Goal: Task Accomplishment & Management: Use online tool/utility

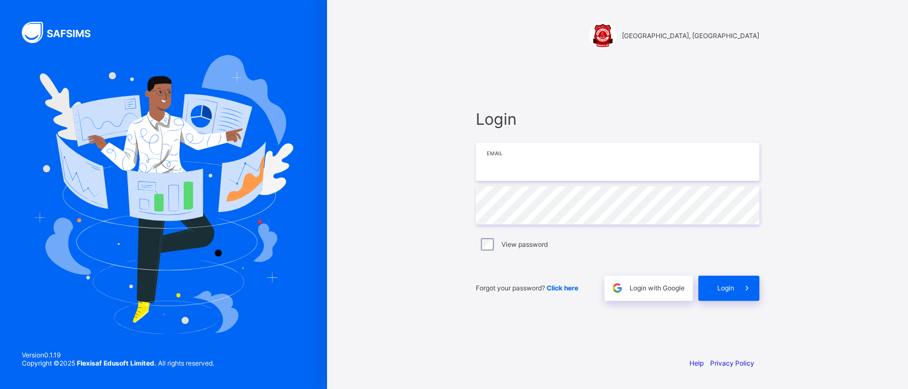
type input "**********"
click at [735, 317] on div "**********" at bounding box center [617, 205] width 305 height 287
click at [721, 286] on span "Login" at bounding box center [726, 288] width 17 height 8
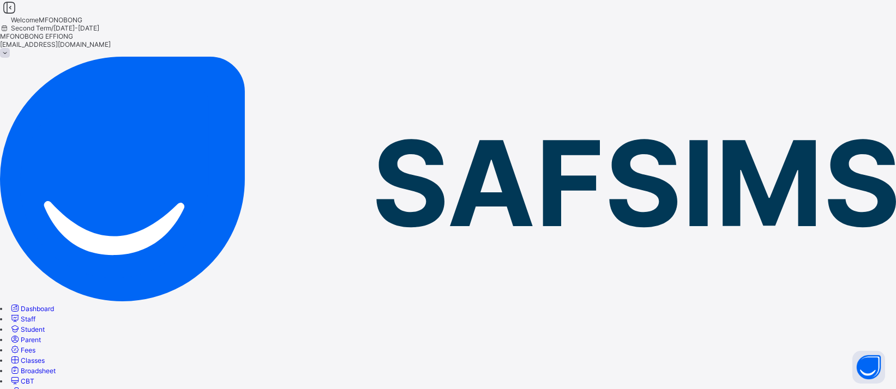
click at [35, 315] on span "Staff" at bounding box center [28, 319] width 15 height 8
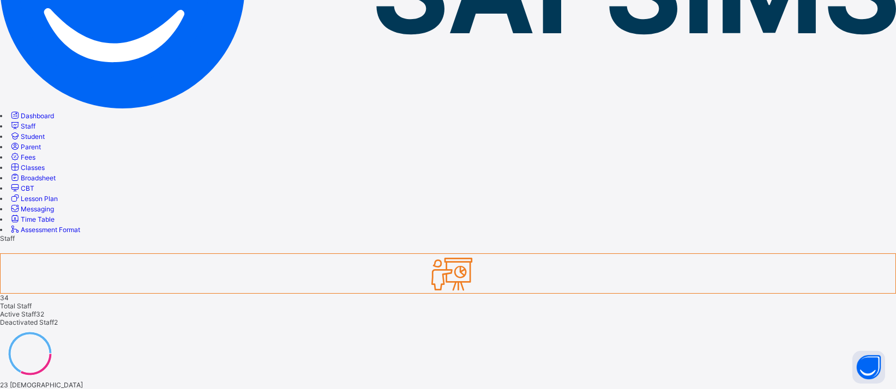
scroll to position [198, 0]
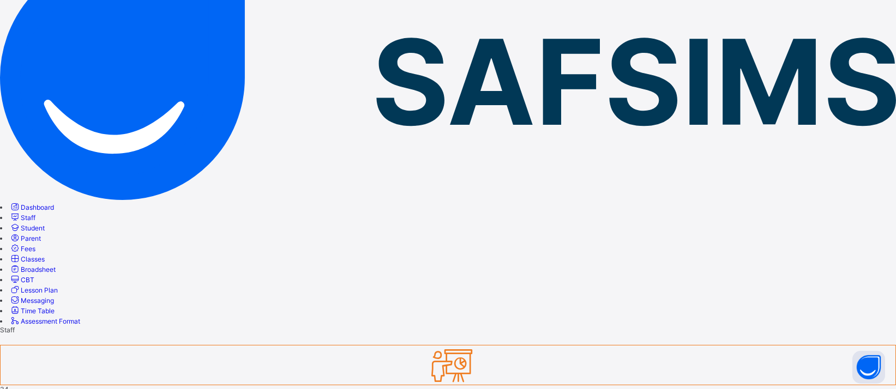
scroll to position [0, 0]
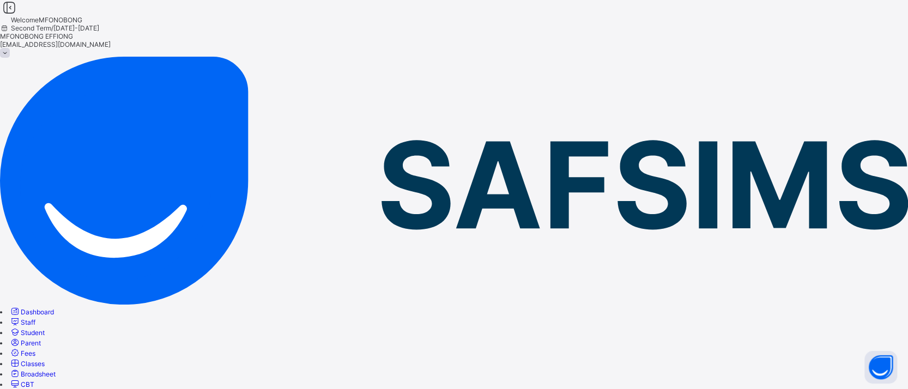
type input "***"
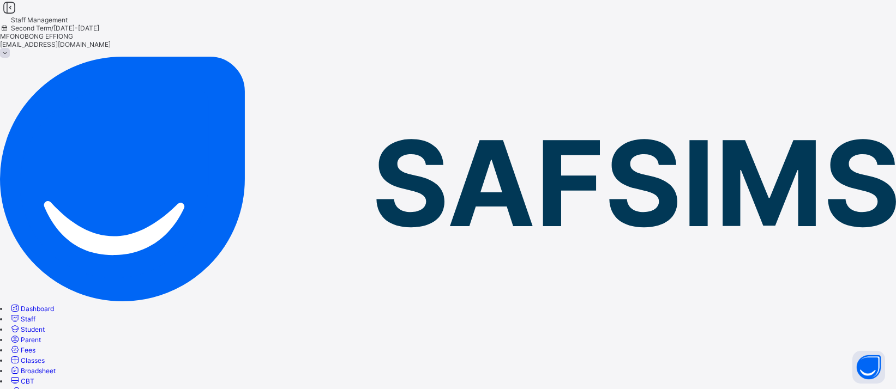
drag, startPoint x: 871, startPoint y: 94, endPoint x: 904, endPoint y: 105, distance: 34.1
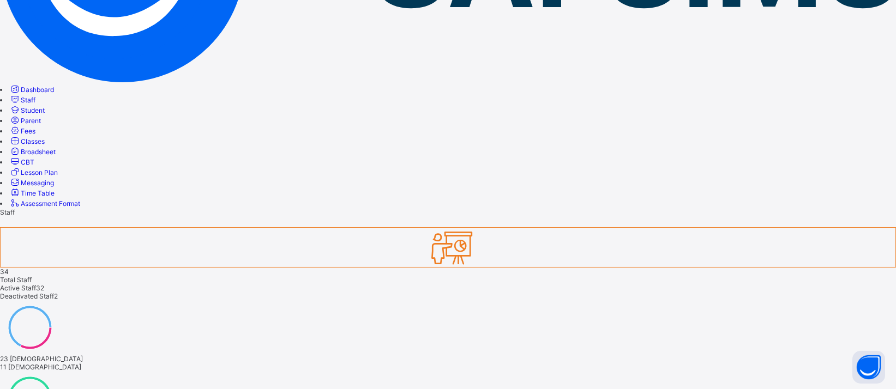
scroll to position [260, 0]
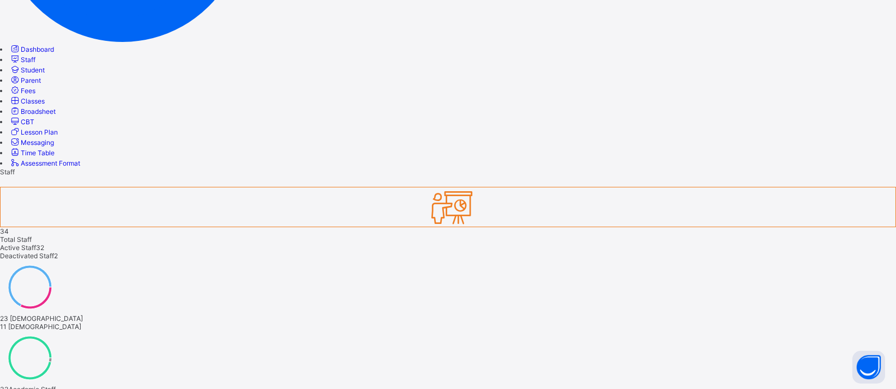
click at [45, 105] on span "Classes" at bounding box center [33, 101] width 24 height 8
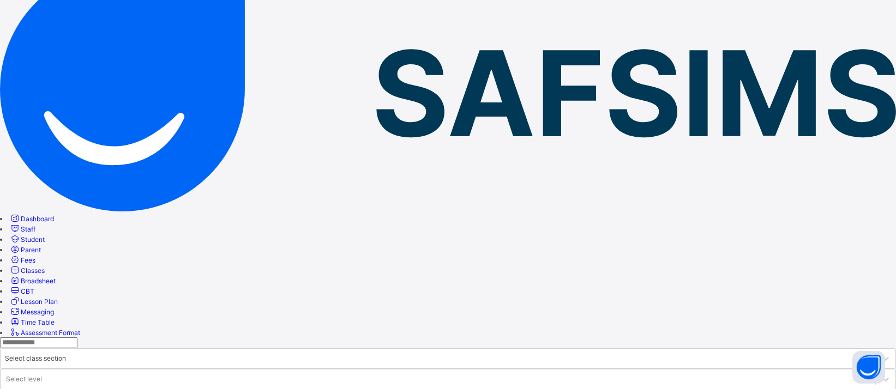
scroll to position [99, 0]
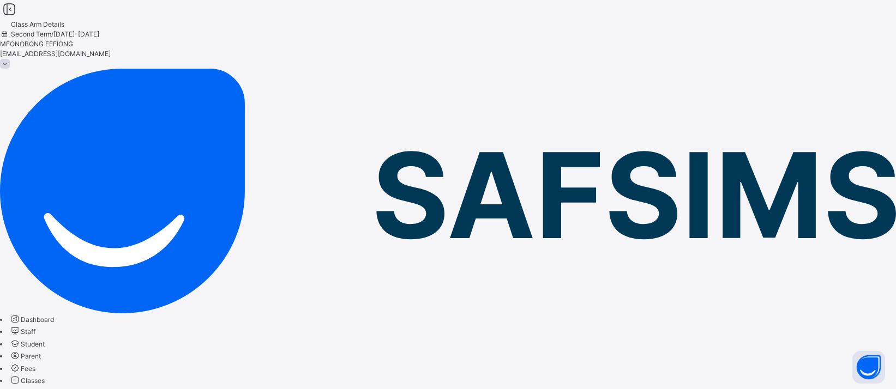
scroll to position [103, 0]
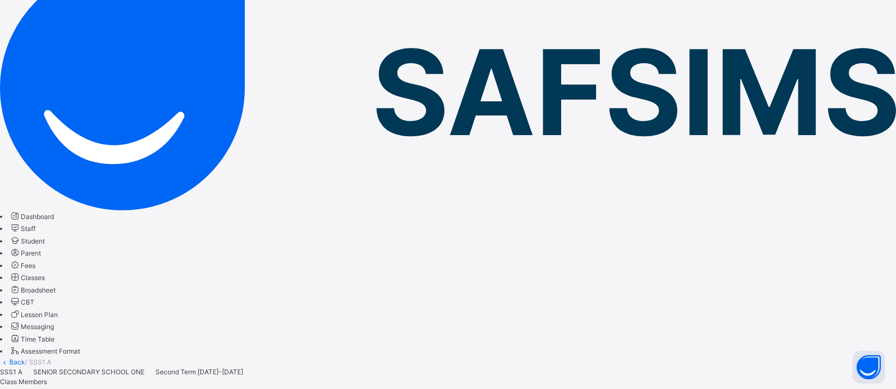
click at [27, 388] on span "Subjects" at bounding box center [13, 392] width 27 height 8
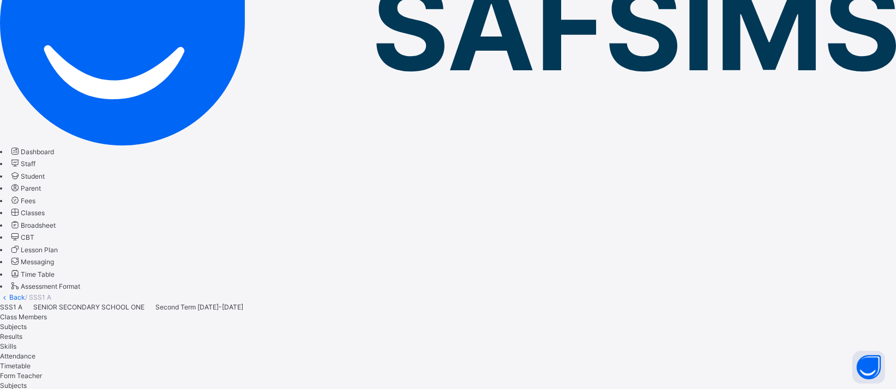
scroll to position [148, 0]
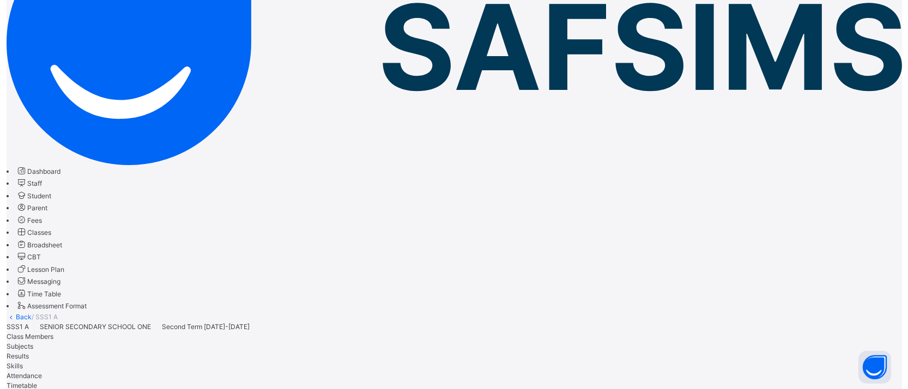
scroll to position [110, 0]
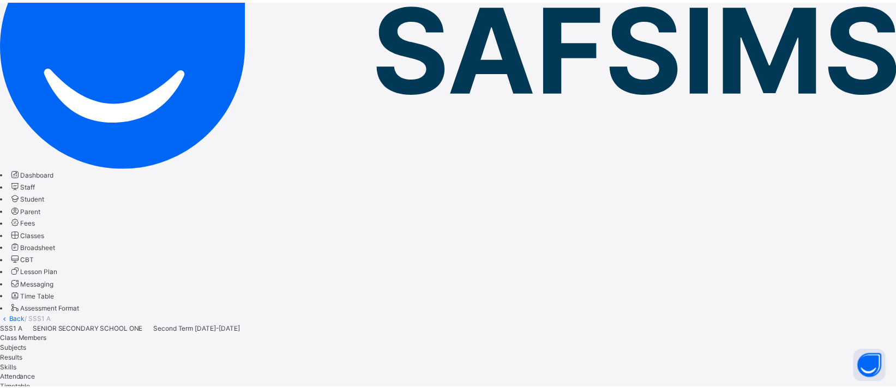
scroll to position [0, 0]
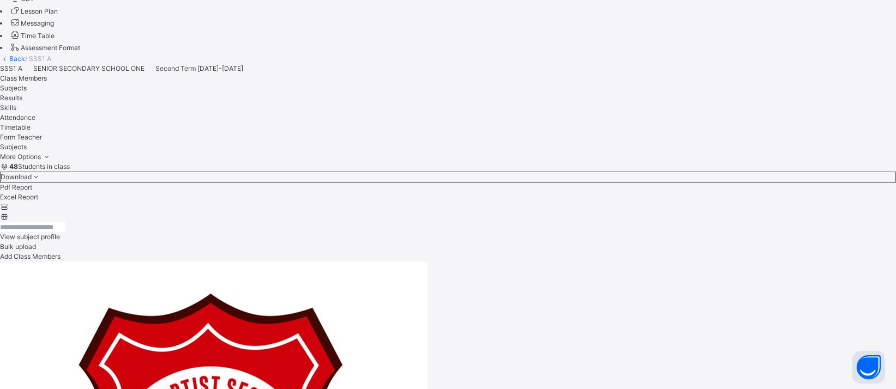
scroll to position [459, 0]
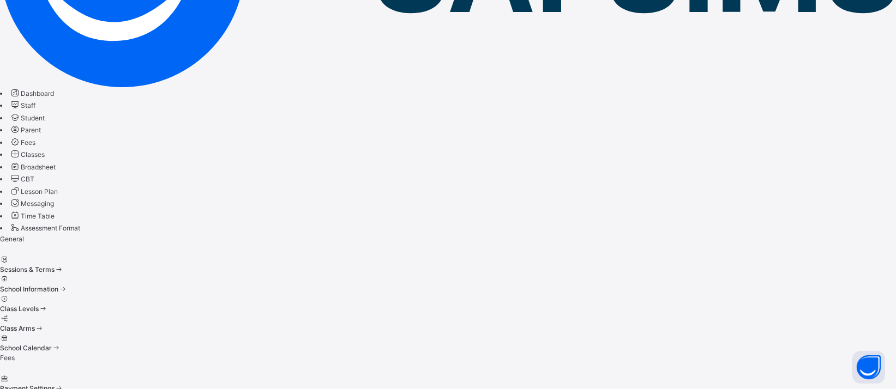
scroll to position [4, 0]
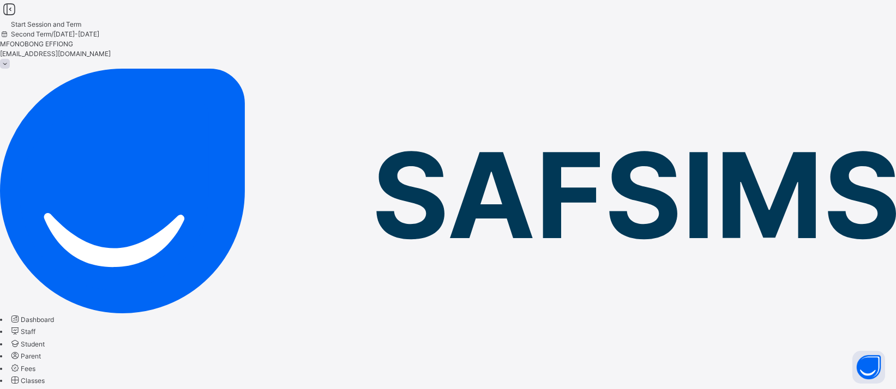
click at [45, 377] on span "Classes" at bounding box center [33, 381] width 24 height 8
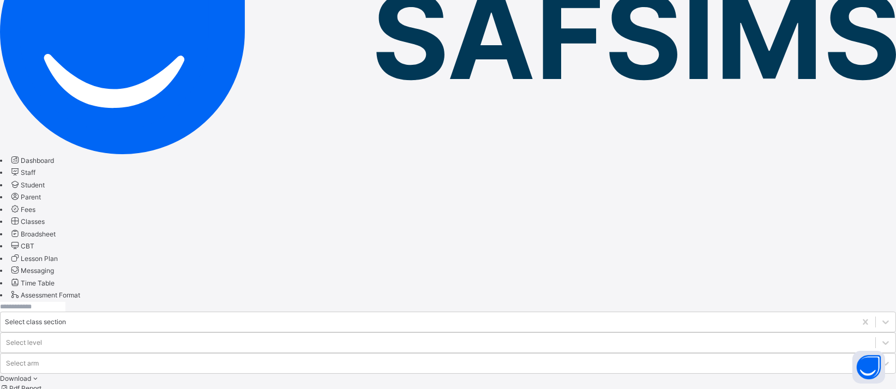
scroll to position [165, 0]
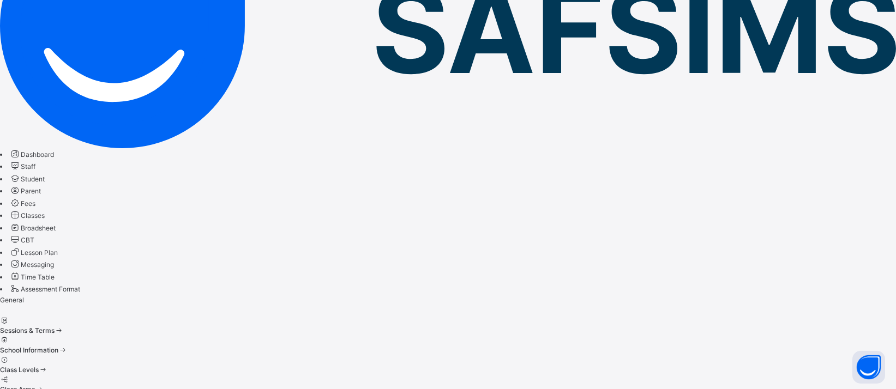
scroll to position [4, 0]
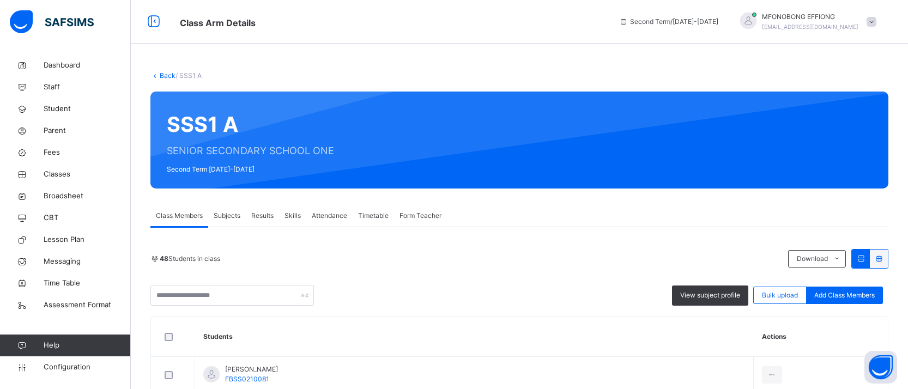
click at [167, 74] on link "Back" at bounding box center [168, 75] width 16 height 8
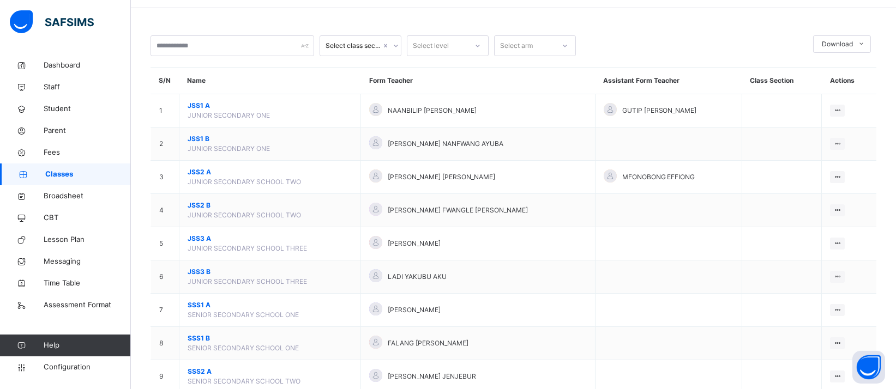
scroll to position [52, 0]
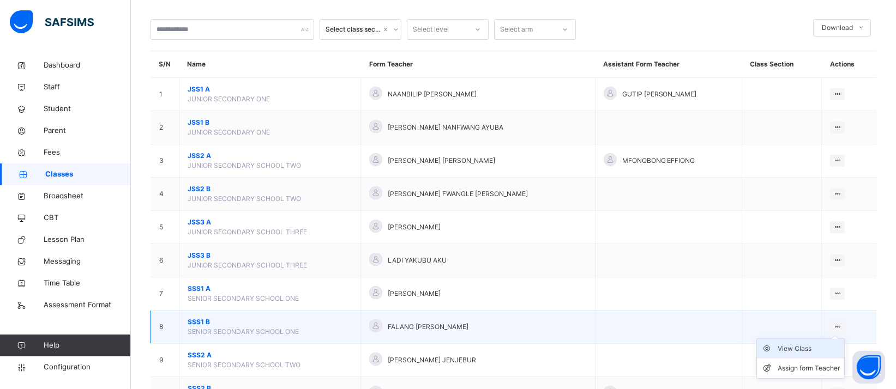
click at [810, 348] on div "View Class" at bounding box center [809, 349] width 62 height 11
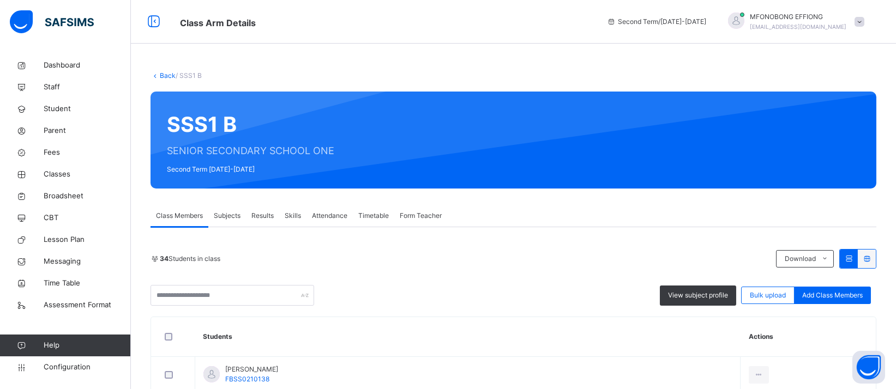
click at [225, 214] on span "Subjects" at bounding box center [227, 216] width 27 height 10
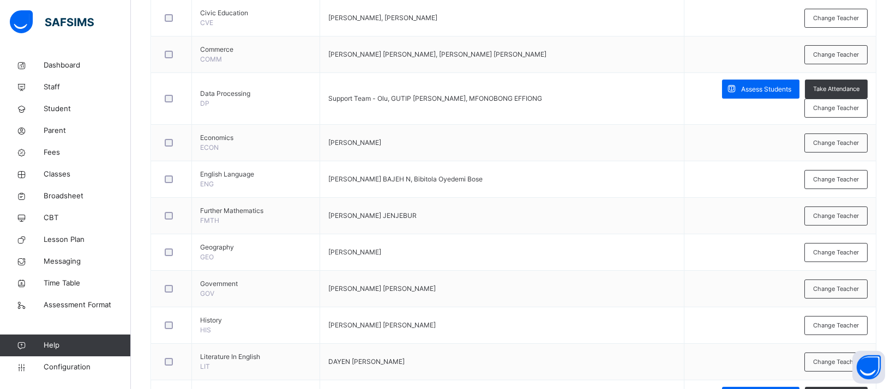
scroll to position [570, 0]
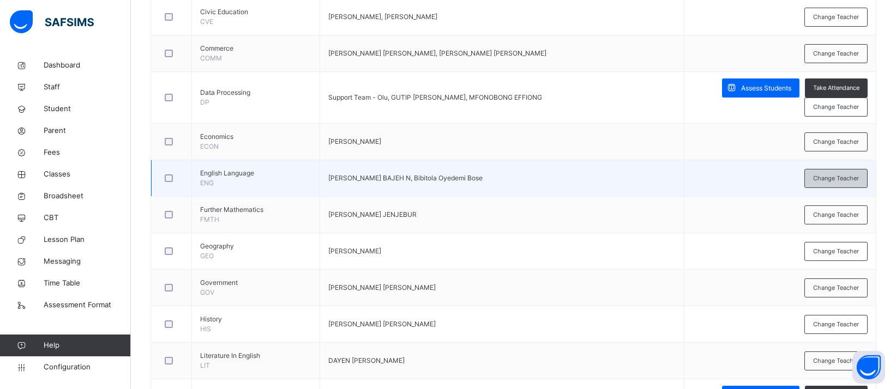
click at [835, 178] on span "Change Teacher" at bounding box center [836, 178] width 46 height 9
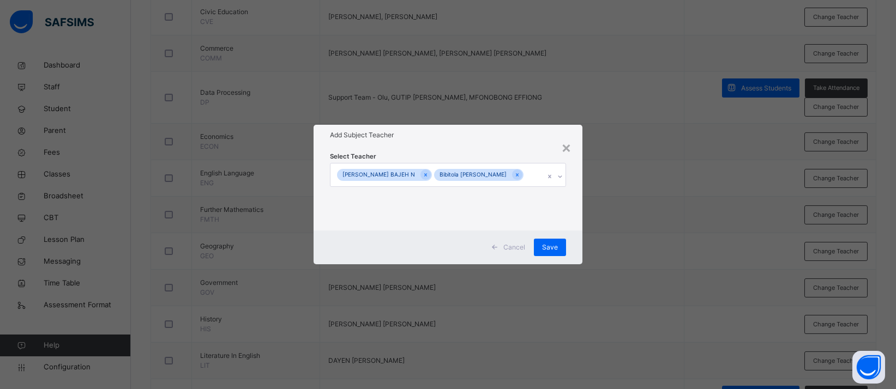
drag, startPoint x: 508, startPoint y: 181, endPoint x: 512, endPoint y: 176, distance: 6.2
click at [511, 178] on div "VICKY BAJEH N Bibitola Oyedemi Bose" at bounding box center [437, 175] width 214 height 23
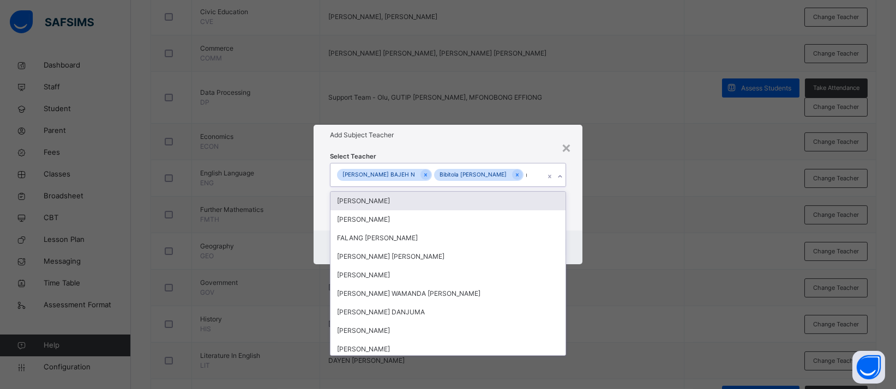
type input "**"
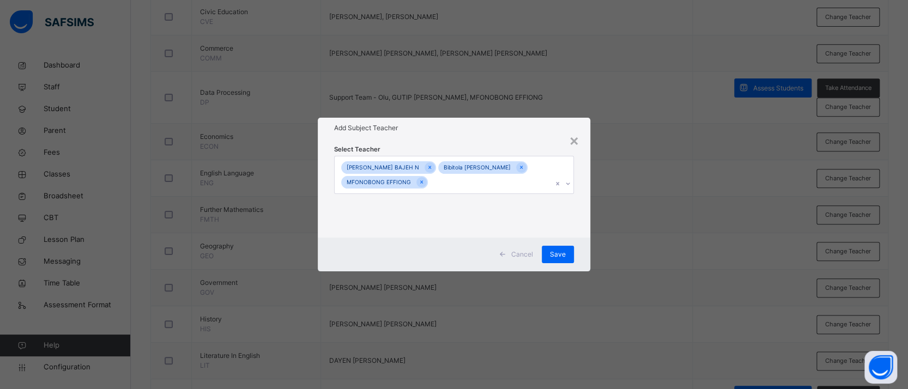
click at [512, 129] on h1 "Add Subject Teacher" at bounding box center [454, 128] width 240 height 10
click at [551, 256] on span "Save" at bounding box center [558, 255] width 16 height 10
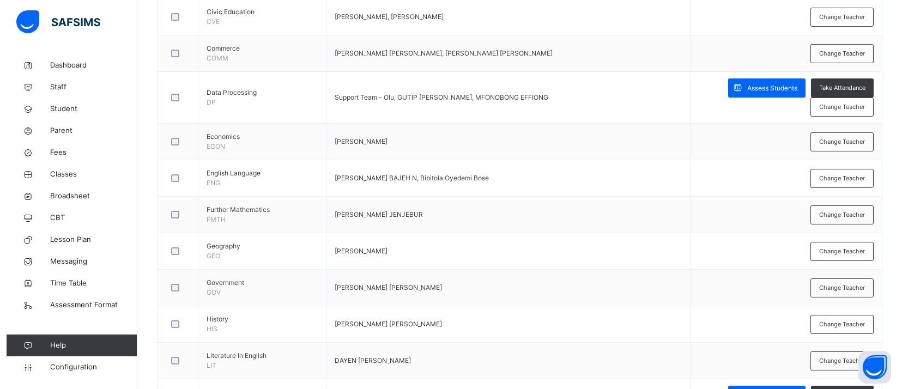
scroll to position [229, 0]
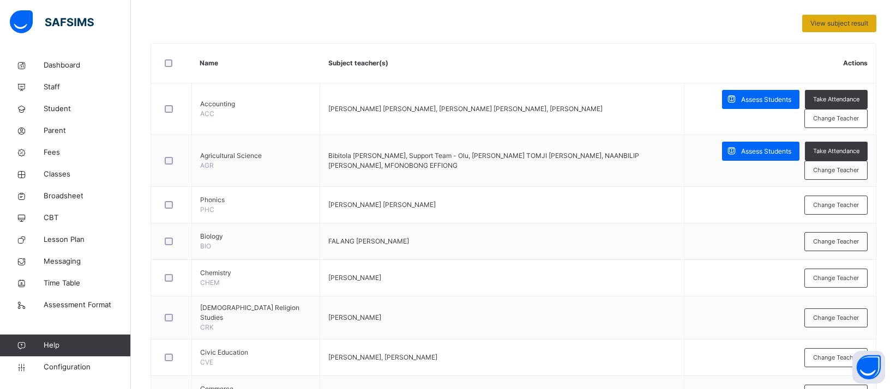
click at [841, 26] on span "View subject result" at bounding box center [839, 24] width 58 height 10
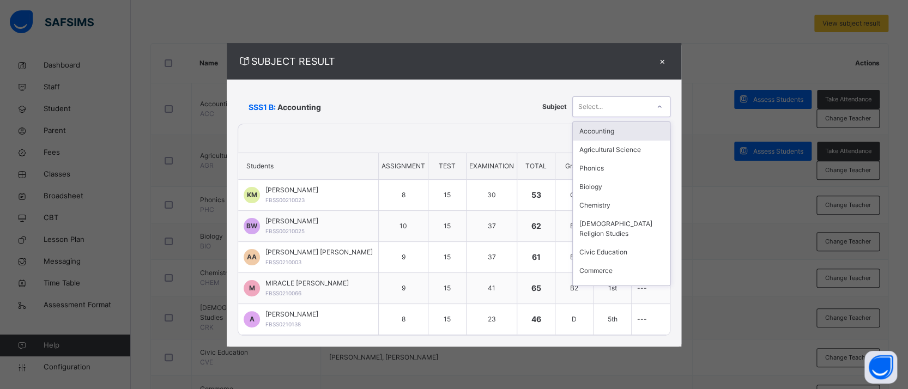
click at [657, 108] on icon at bounding box center [660, 106] width 7 height 11
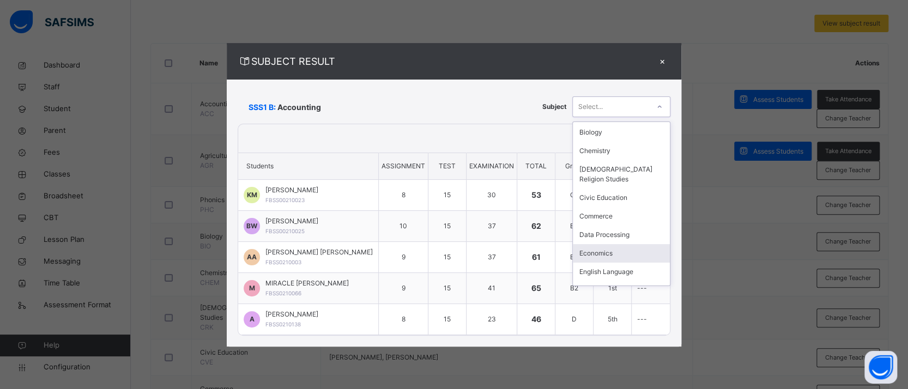
scroll to position [65, 0]
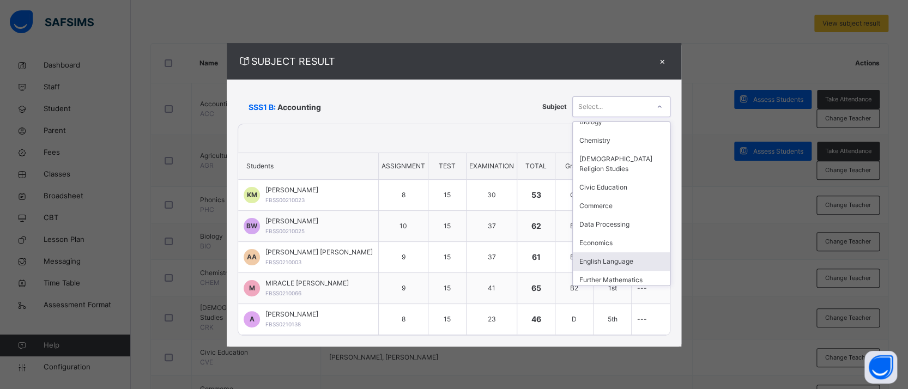
click at [624, 261] on div "English Language" at bounding box center [621, 261] width 97 height 19
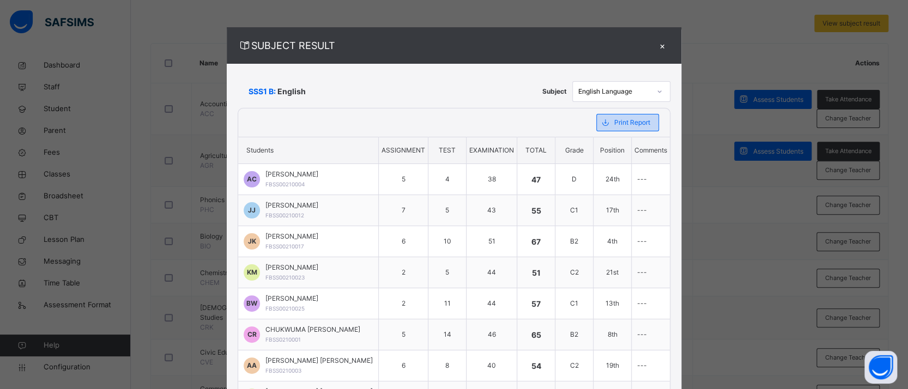
click at [633, 124] on span "Print Report" at bounding box center [633, 123] width 36 height 10
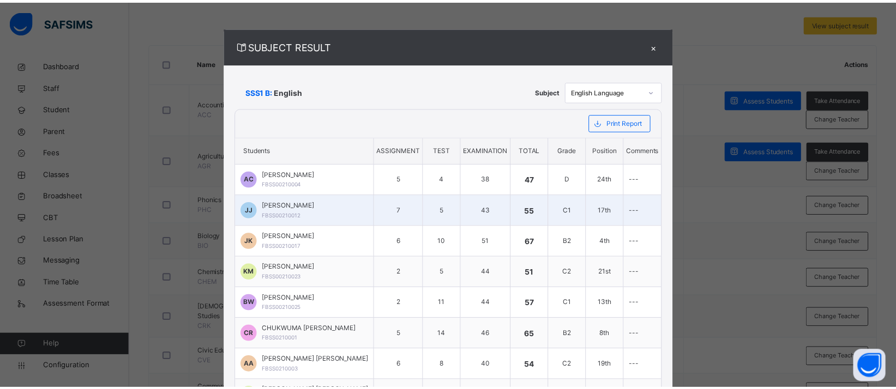
scroll to position [0, 0]
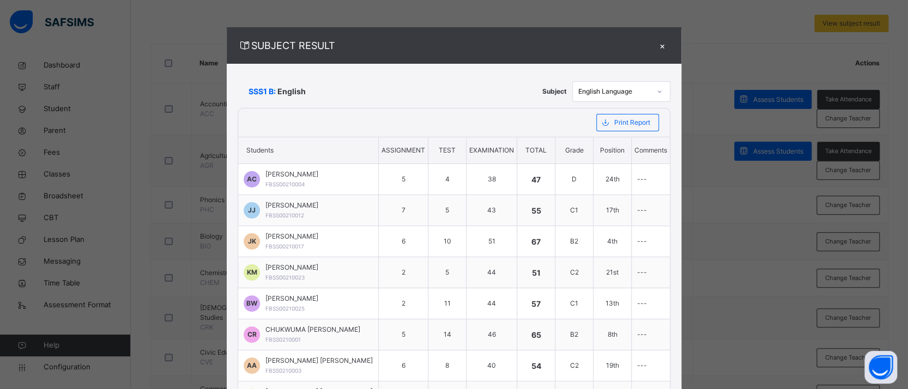
click at [666, 45] on div "×" at bounding box center [662, 45] width 16 height 15
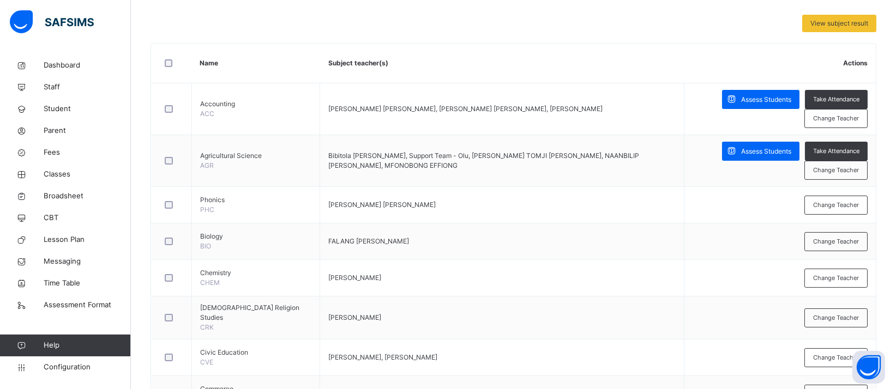
click at [534, 56] on th "Subject teacher(s)" at bounding box center [502, 64] width 364 height 40
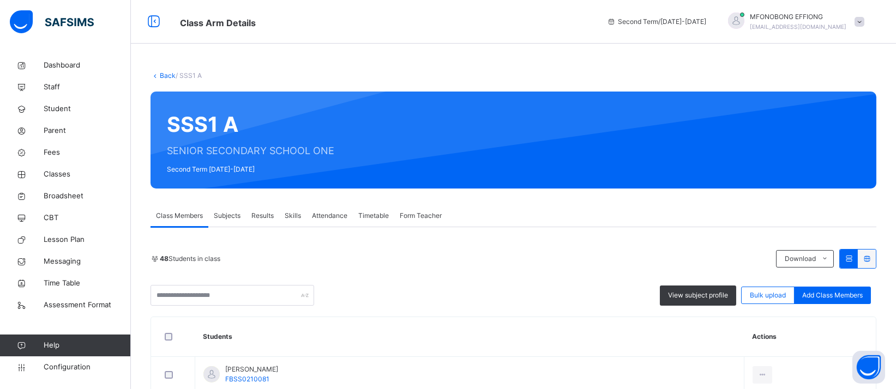
click at [165, 75] on link "Back" at bounding box center [168, 75] width 16 height 8
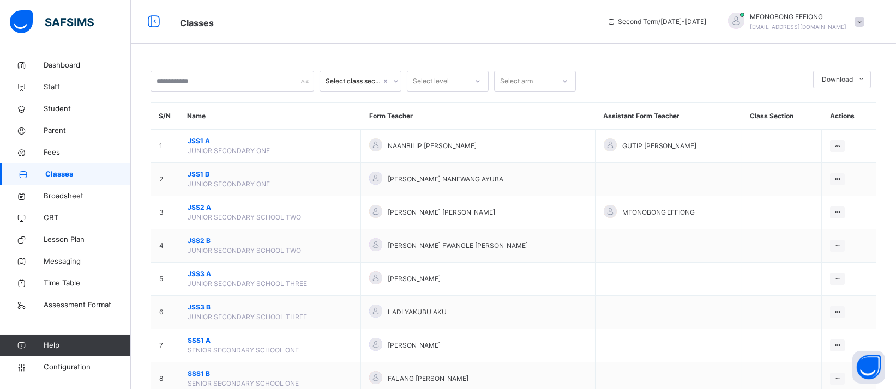
scroll to position [165, 0]
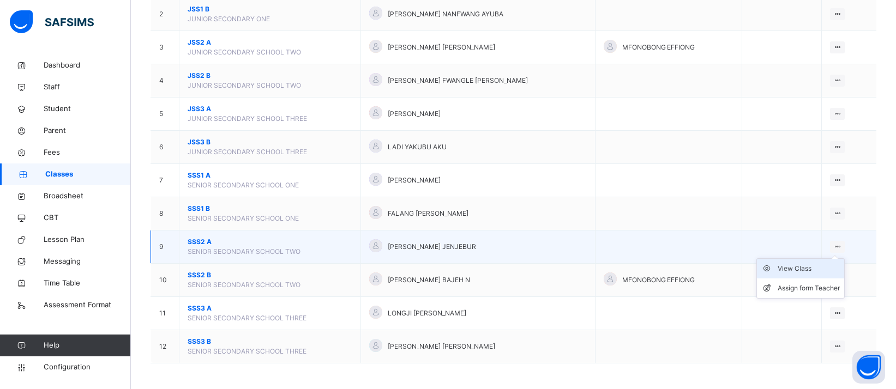
click at [824, 266] on div "View Class" at bounding box center [809, 268] width 62 height 11
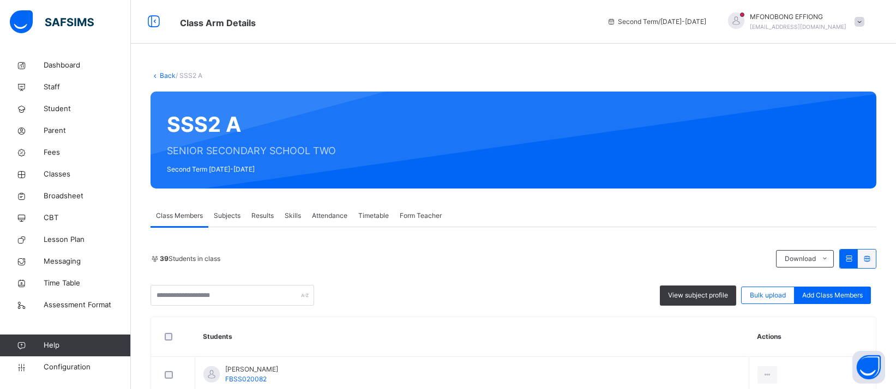
click at [222, 214] on span "Subjects" at bounding box center [227, 216] width 27 height 10
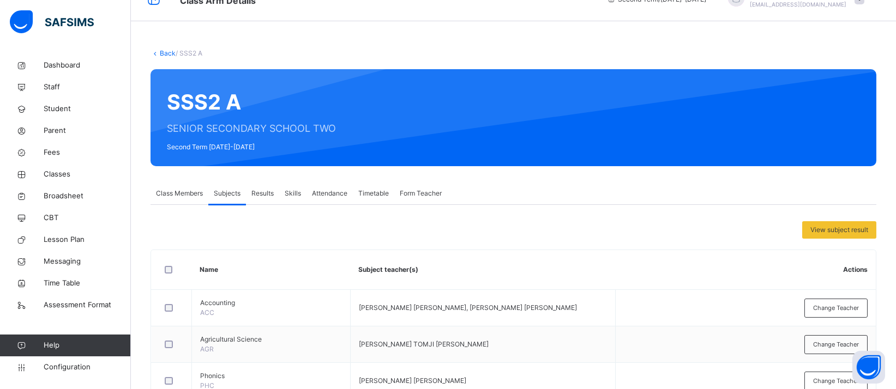
scroll to position [341, 0]
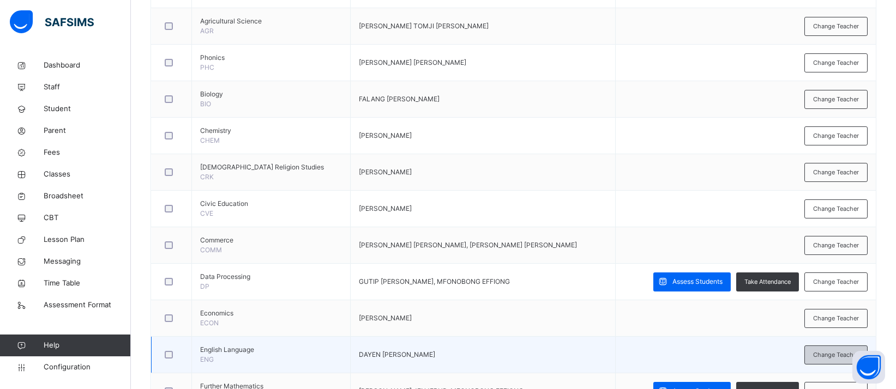
click at [835, 353] on span "Change Teacher" at bounding box center [836, 355] width 46 height 9
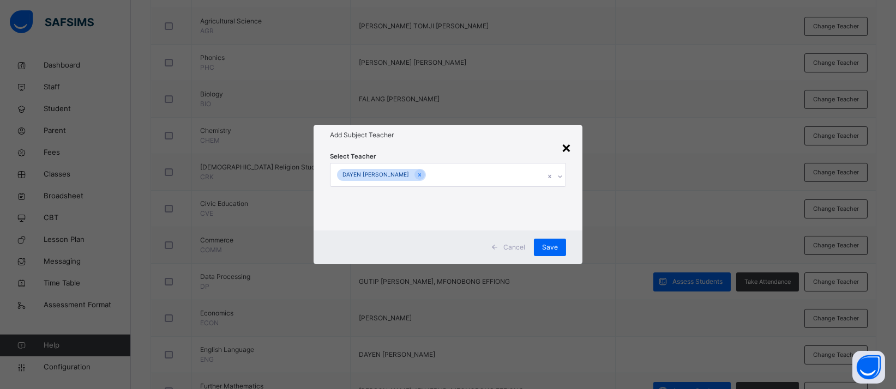
click at [570, 152] on div "×" at bounding box center [566, 147] width 10 height 23
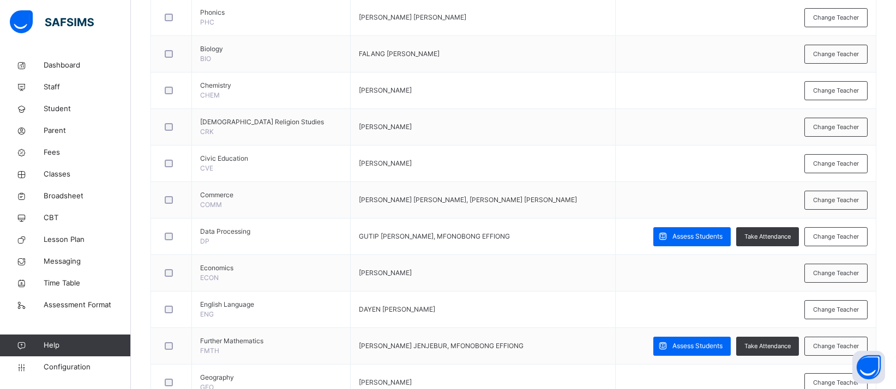
scroll to position [344, 0]
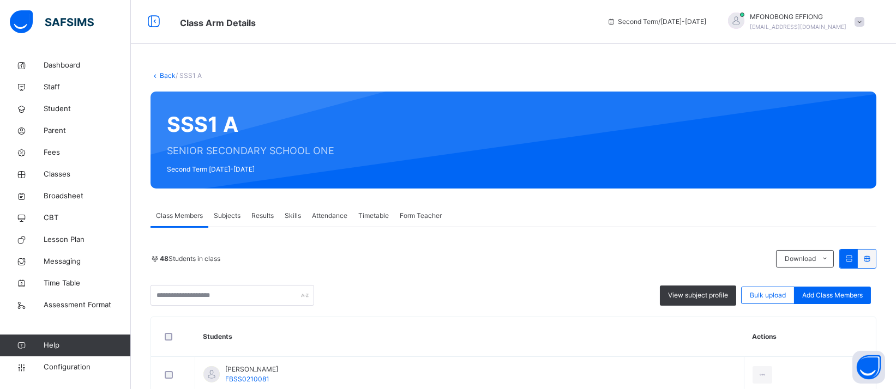
click at [171, 79] on link "Back" at bounding box center [168, 75] width 16 height 8
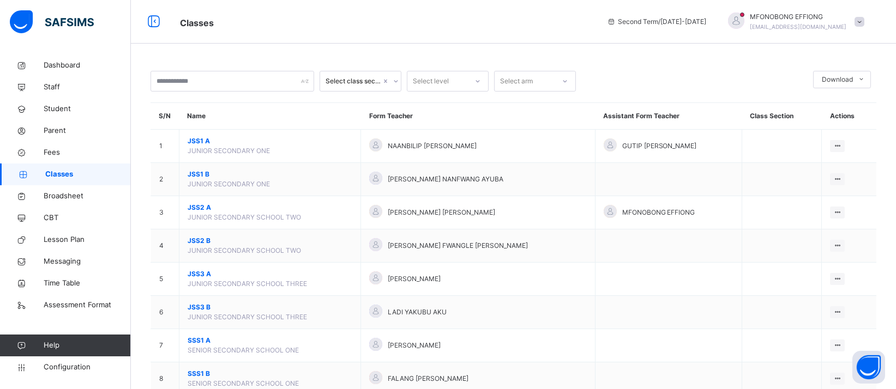
scroll to position [165, 0]
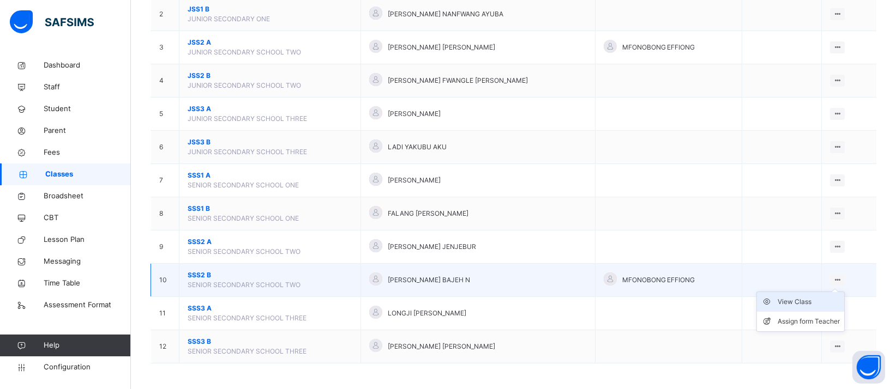
click at [820, 300] on div "View Class" at bounding box center [809, 302] width 62 height 11
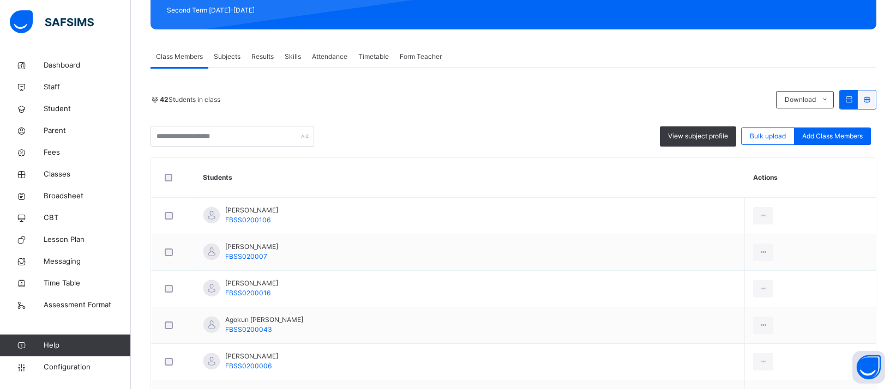
scroll to position [138, 0]
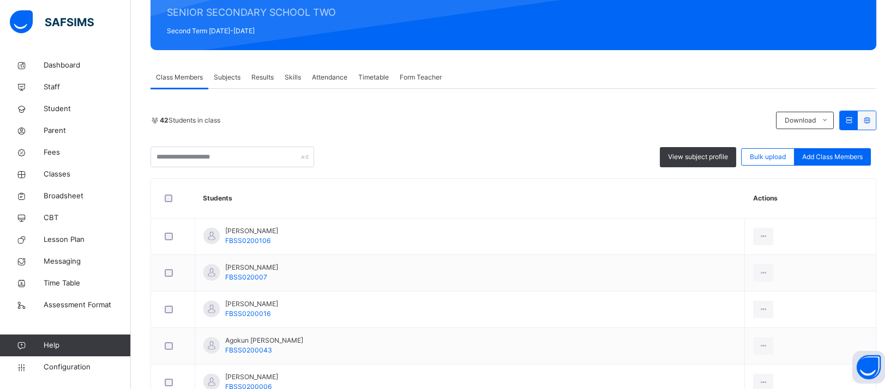
click at [232, 74] on span "Subjects" at bounding box center [227, 78] width 27 height 10
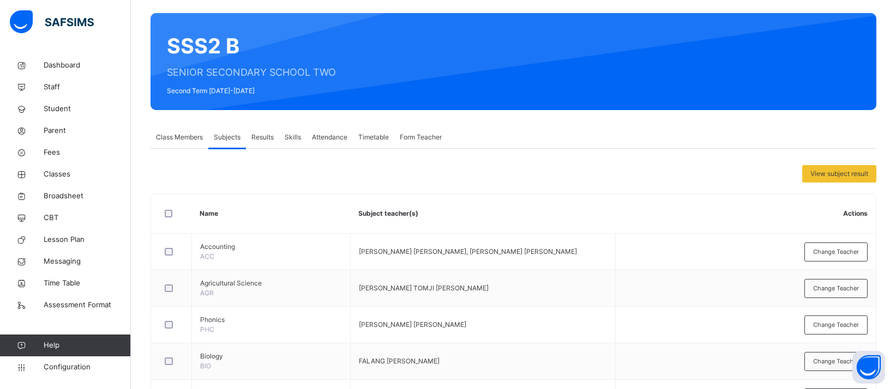
scroll to position [0, 0]
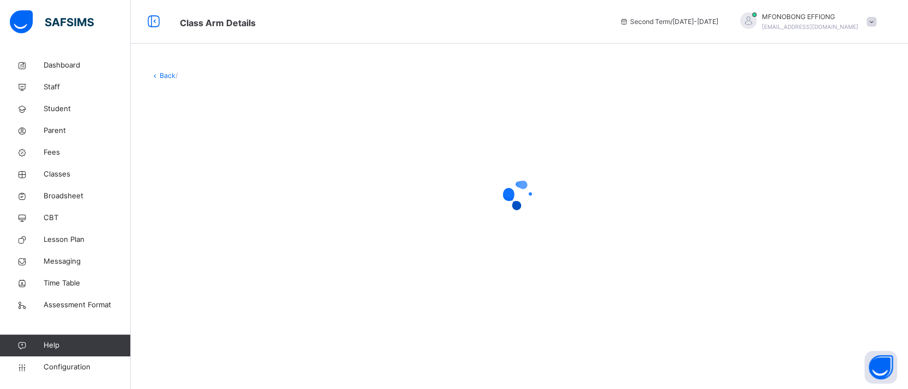
click at [165, 76] on link "Back" at bounding box center [168, 75] width 16 height 8
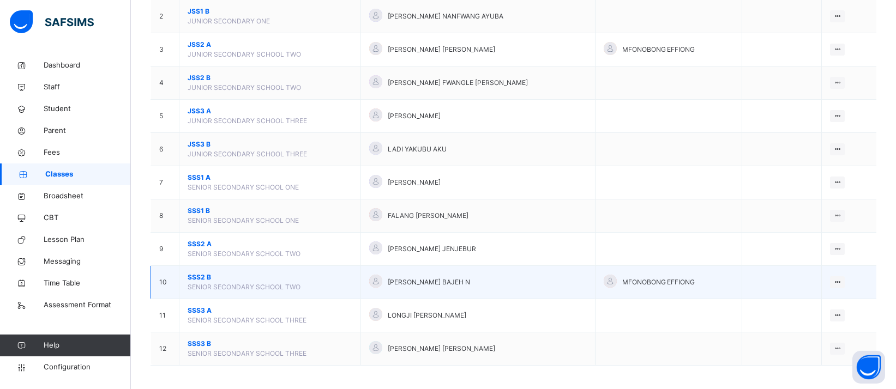
scroll to position [165, 0]
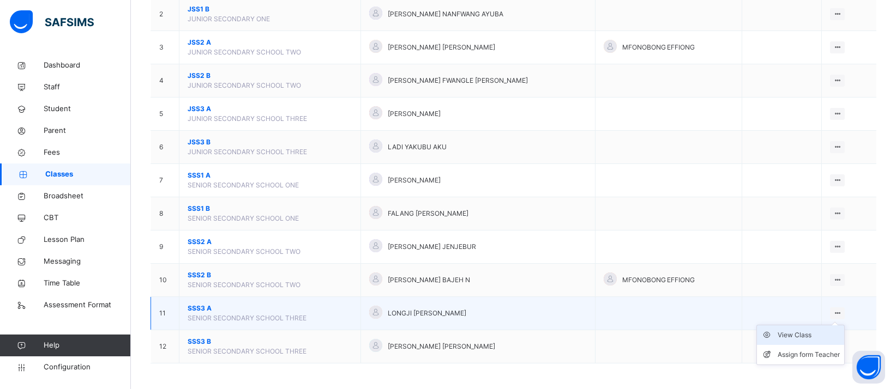
click at [811, 333] on div "View Class" at bounding box center [809, 335] width 62 height 11
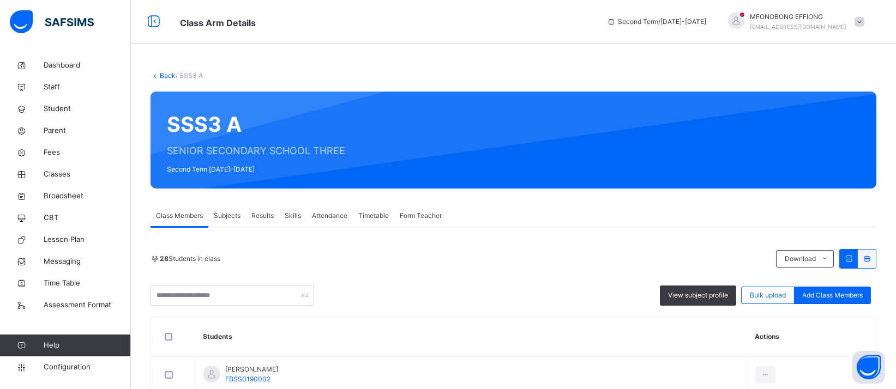
click at [231, 215] on span "Subjects" at bounding box center [227, 216] width 27 height 10
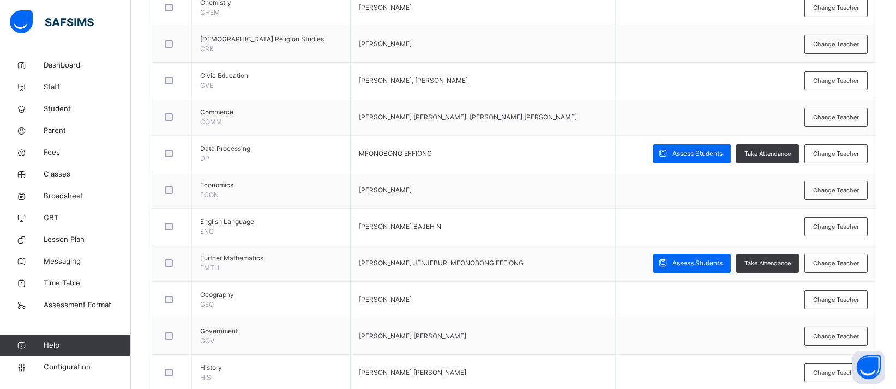
scroll to position [481, 0]
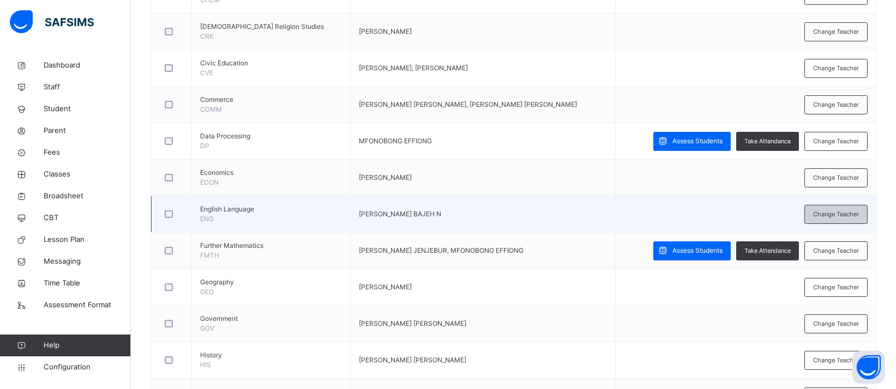
click at [839, 213] on span "Change Teacher" at bounding box center [836, 214] width 46 height 9
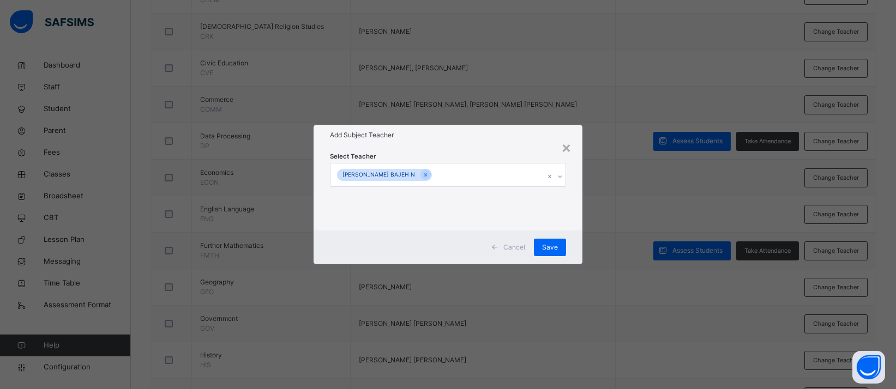
click at [514, 173] on div "[PERSON_NAME] BAJEH N" at bounding box center [437, 175] width 214 height 23
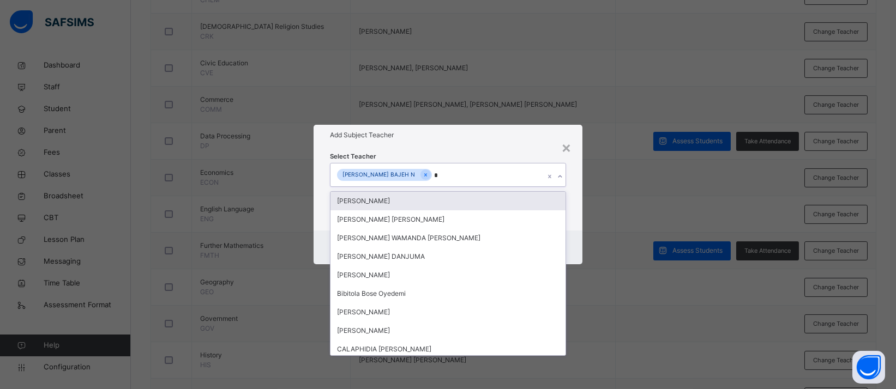
type input "**"
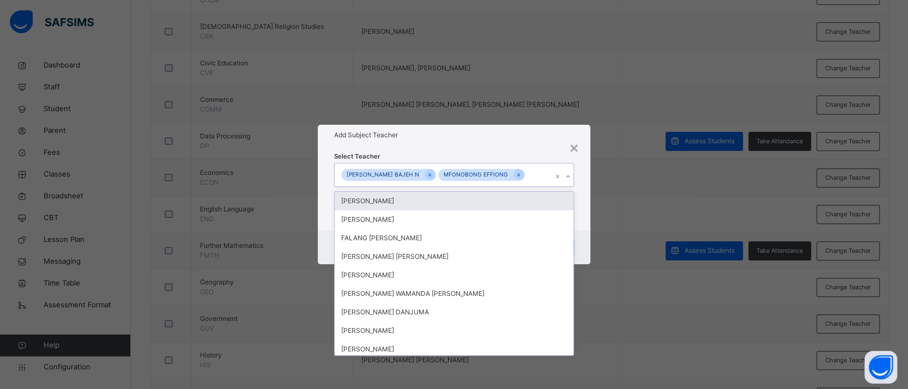
click at [505, 150] on div "Select Teacher option MFONOBONG EFFIONG, selected. option SATI ISHAKU focused, …" at bounding box center [454, 188] width 273 height 85
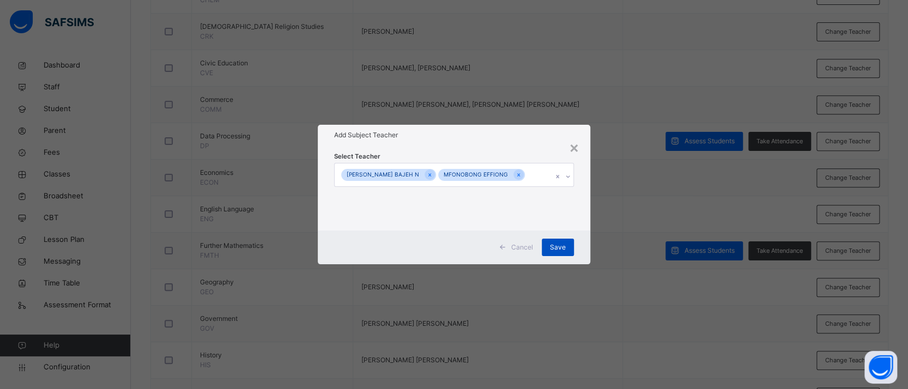
click at [558, 250] on span "Save" at bounding box center [558, 248] width 16 height 10
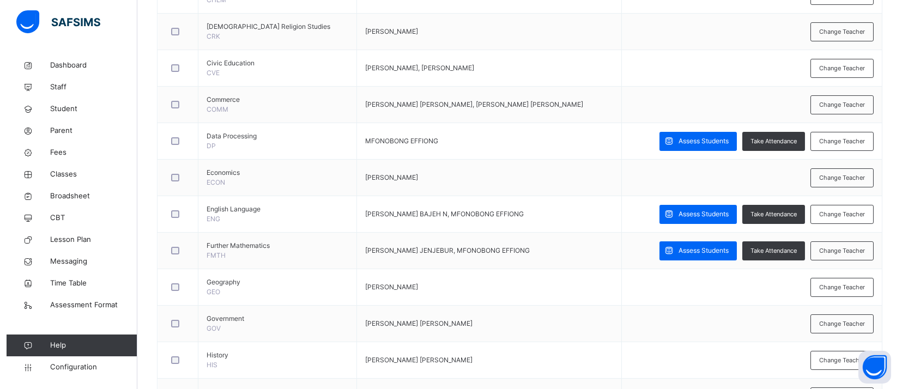
scroll to position [141, 0]
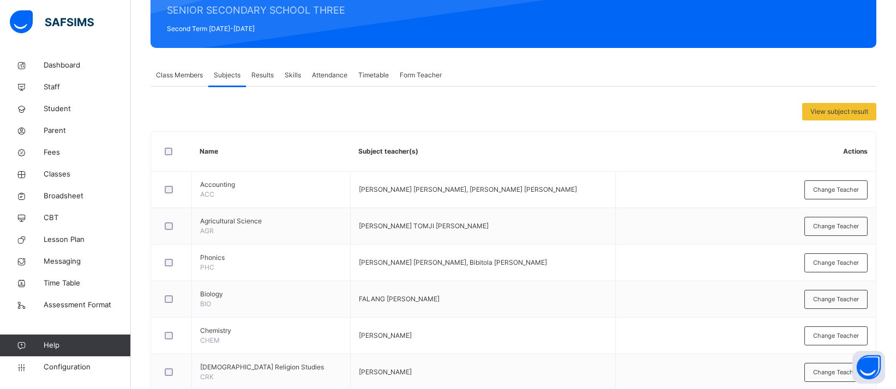
click at [832, 112] on span "View subject result" at bounding box center [839, 112] width 58 height 10
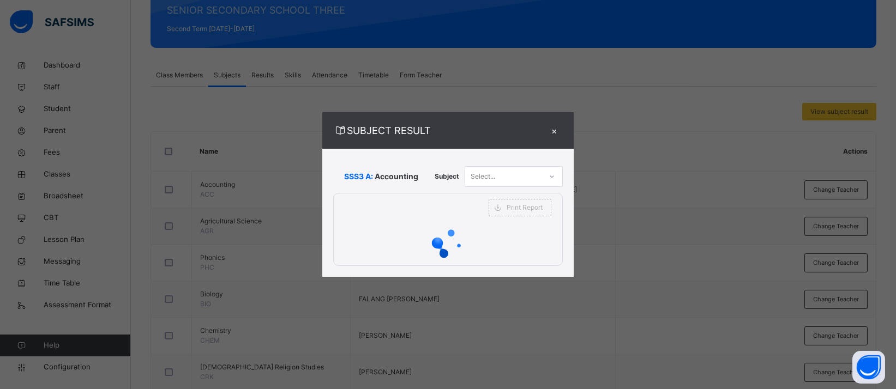
click at [549, 178] on icon at bounding box center [552, 176] width 7 height 11
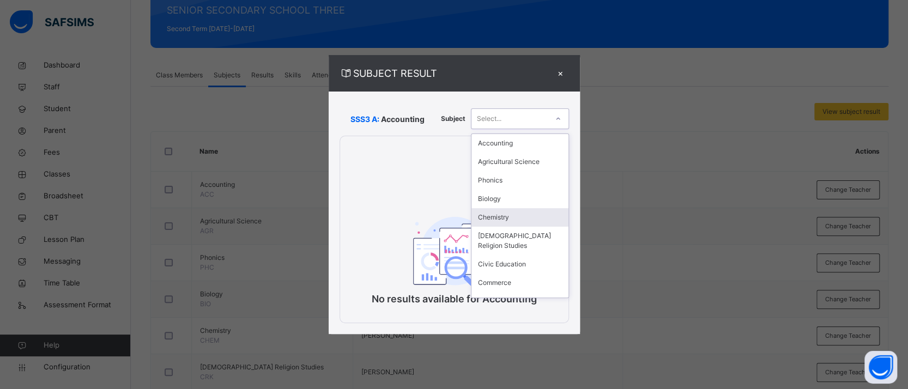
scroll to position [142, 0]
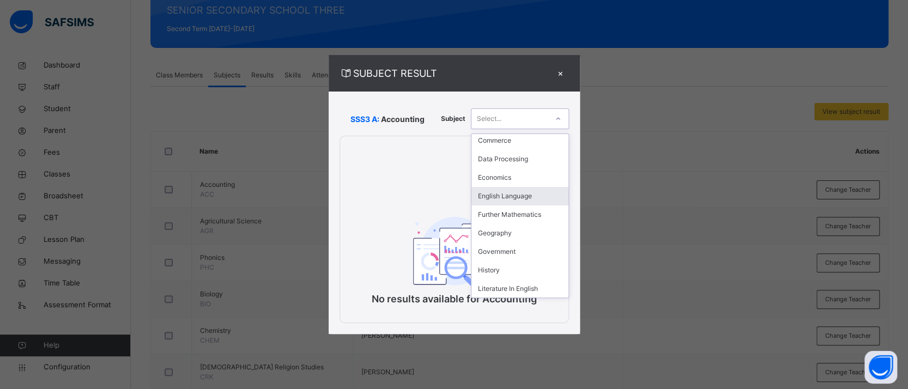
click at [525, 194] on div "English Language" at bounding box center [520, 196] width 97 height 19
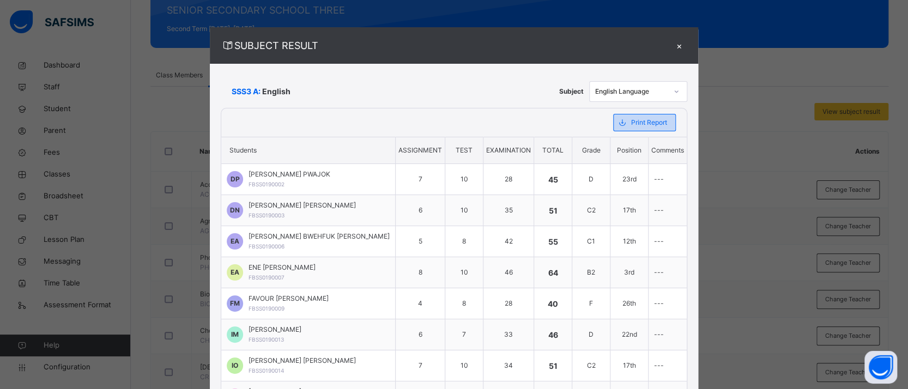
click at [631, 121] on span "Print Report" at bounding box center [649, 123] width 36 height 10
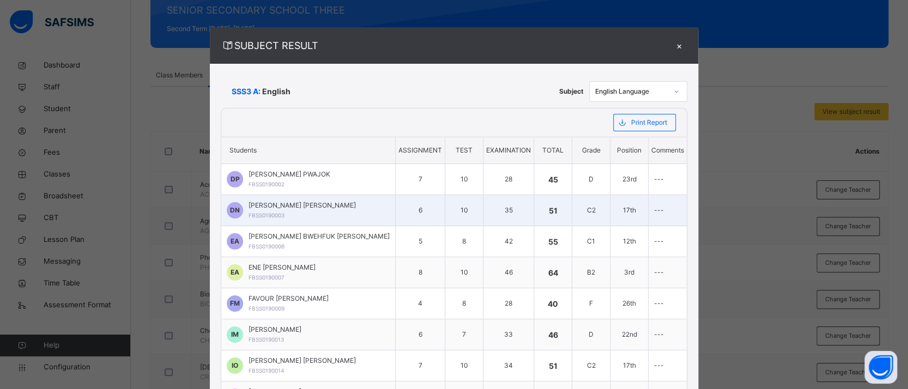
scroll to position [0, 0]
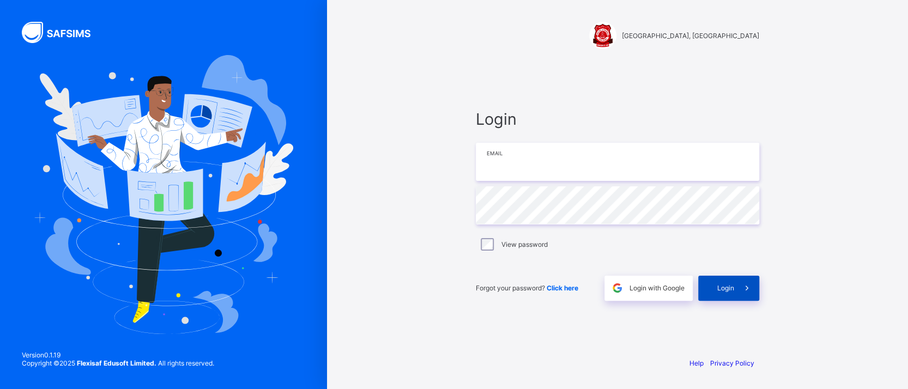
type input "**********"
click at [711, 289] on div "Login" at bounding box center [728, 288] width 61 height 25
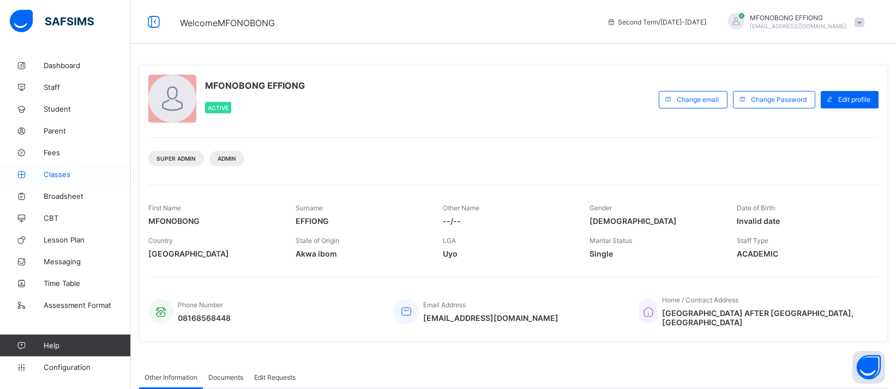
click at [57, 171] on span "Classes" at bounding box center [87, 174] width 87 height 9
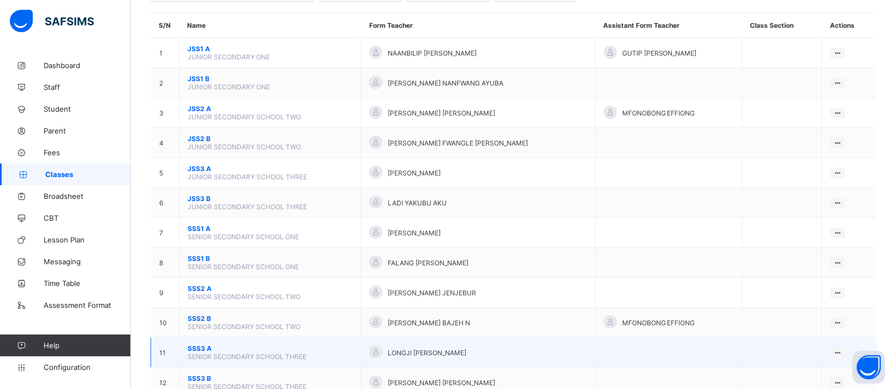
scroll to position [109, 0]
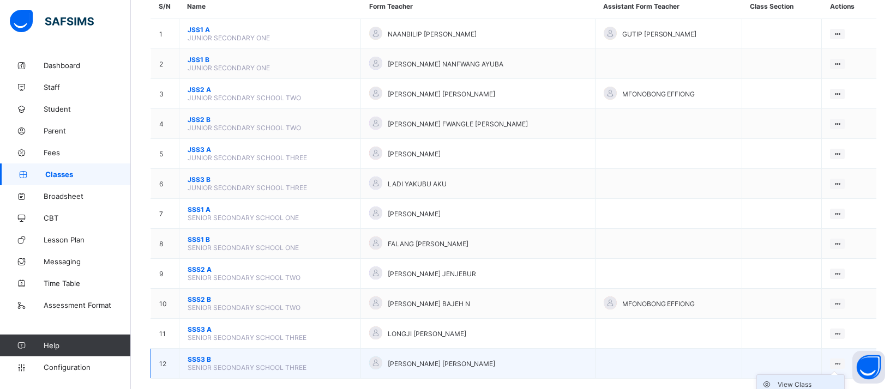
click at [810, 380] on div "View Class" at bounding box center [809, 385] width 62 height 11
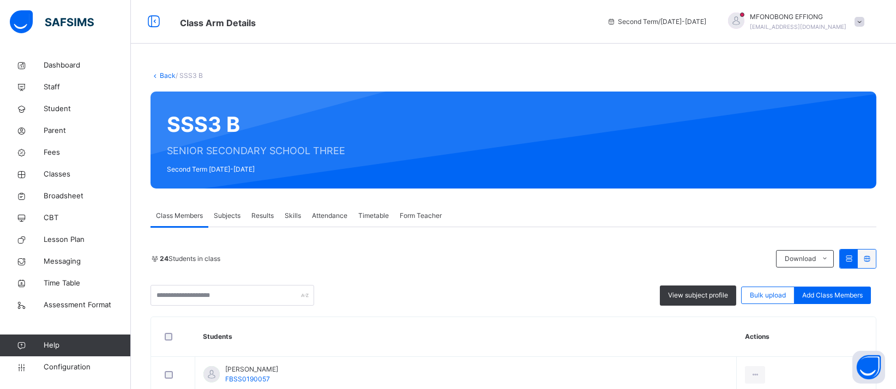
click at [216, 218] on span "Subjects" at bounding box center [227, 216] width 27 height 10
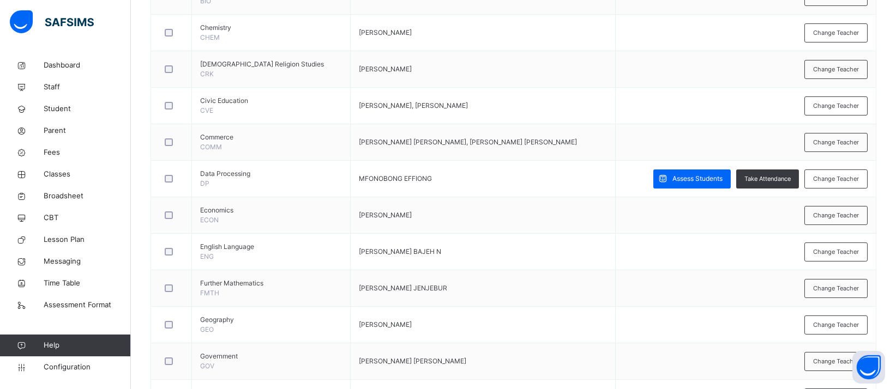
scroll to position [448, 0]
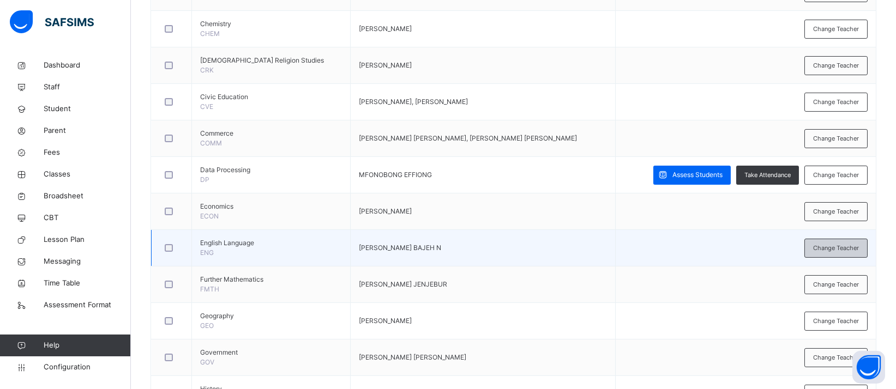
click at [838, 239] on div "Change Teacher" at bounding box center [835, 248] width 63 height 19
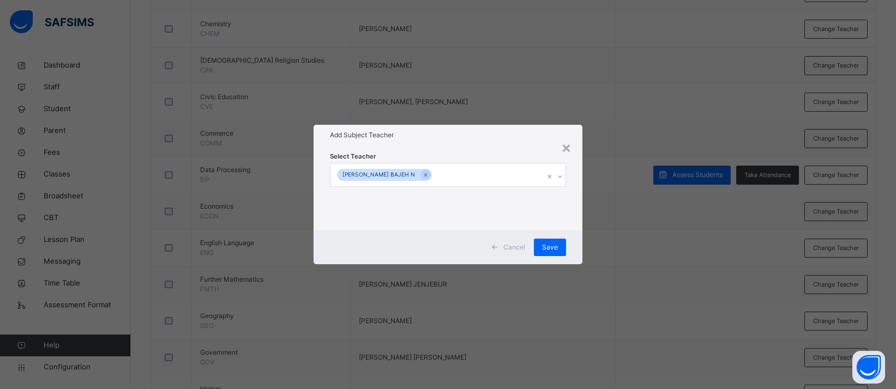
click at [483, 170] on div "VICKY BAJEH N" at bounding box center [437, 175] width 214 height 23
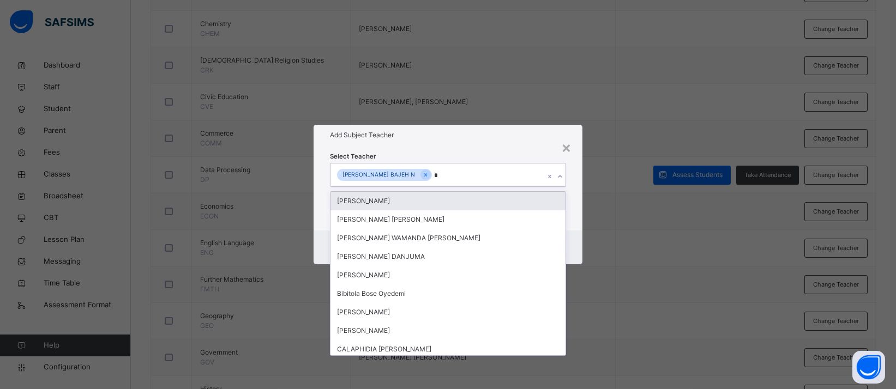
type input "**"
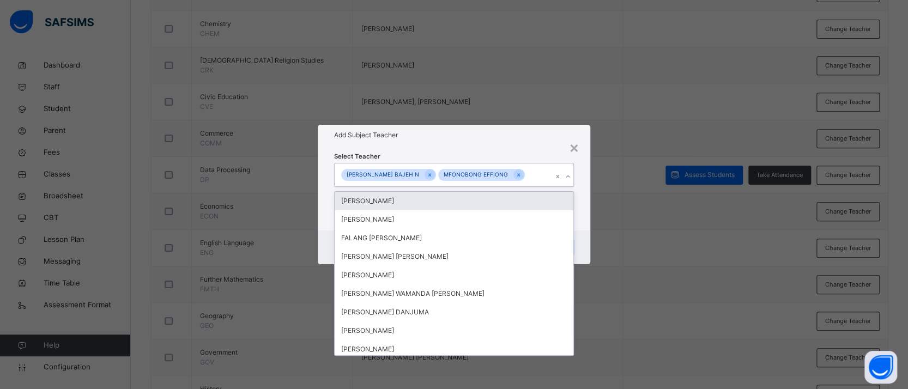
click at [485, 148] on div "Select Teacher option MFONOBONG EFFIONG, selected. option SATI ISHAKU focused, …" at bounding box center [454, 188] width 273 height 85
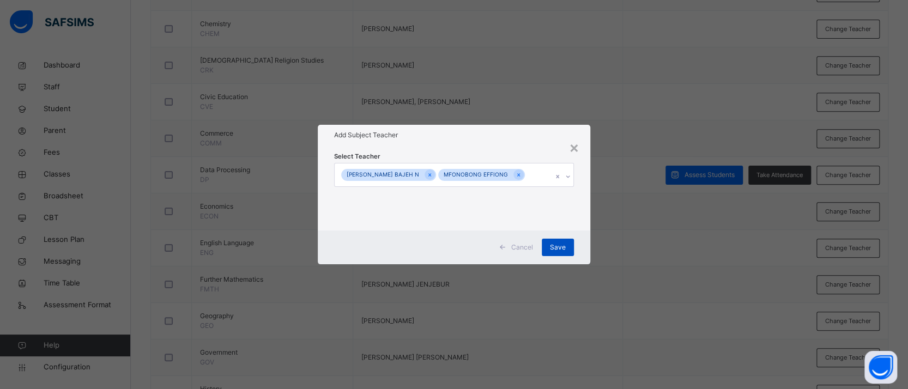
click at [551, 247] on span "Save" at bounding box center [558, 248] width 16 height 10
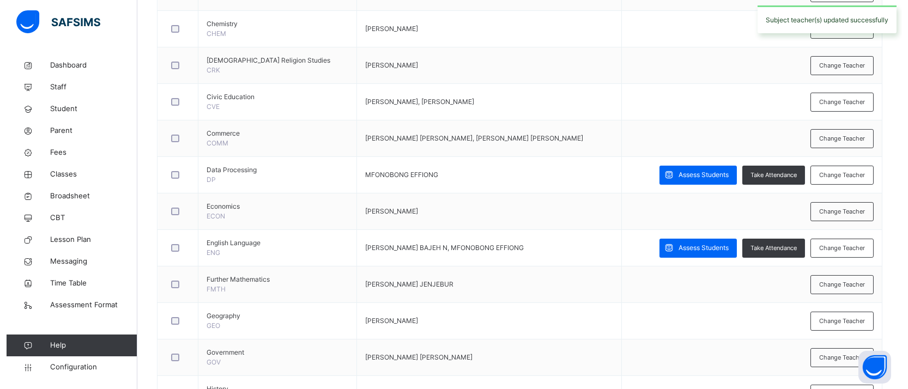
scroll to position [131, 0]
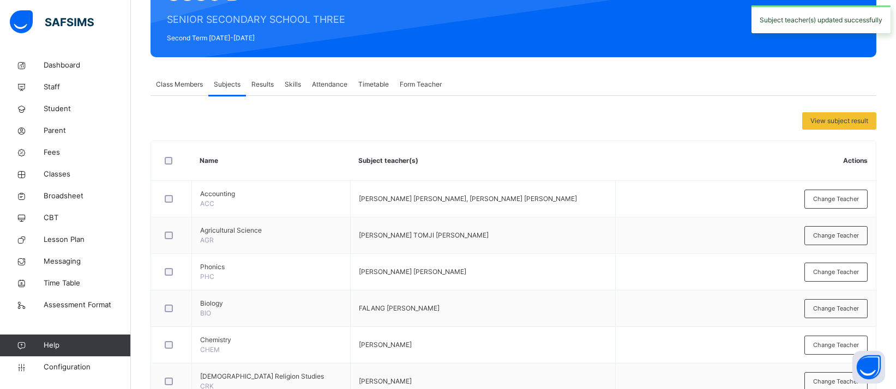
click at [261, 86] on span "Results" at bounding box center [262, 85] width 22 height 10
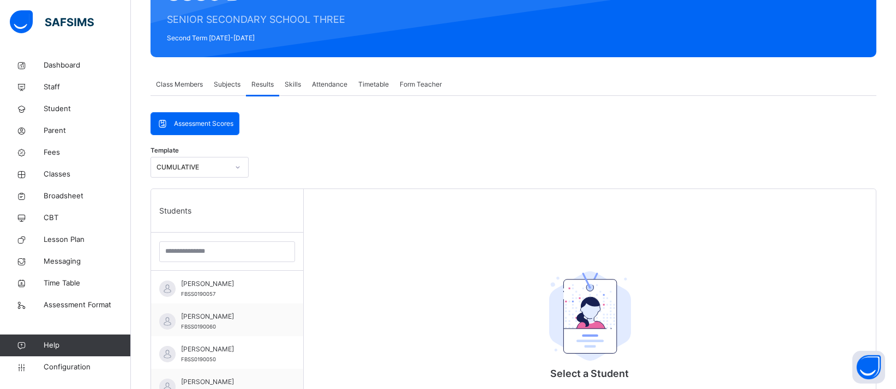
click at [237, 82] on span "Subjects" at bounding box center [227, 85] width 27 height 10
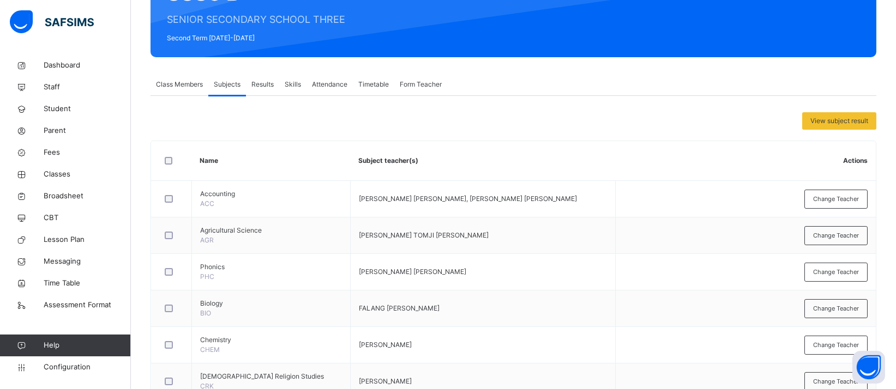
click at [828, 119] on span "View subject result" at bounding box center [839, 121] width 58 height 10
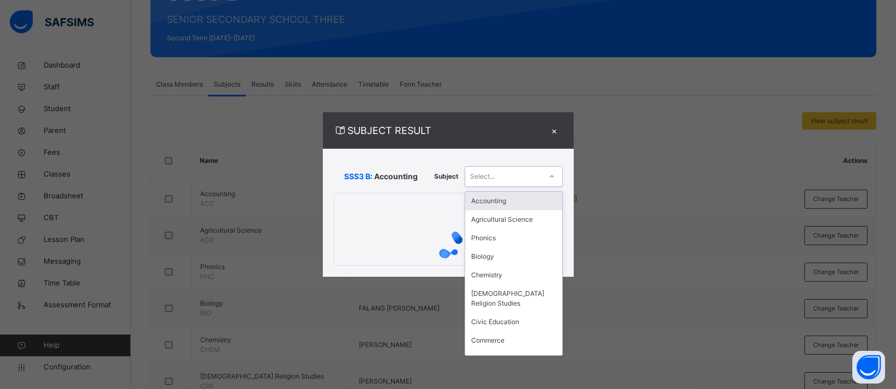
click at [542, 176] on div "Select..." at bounding box center [514, 176] width 98 height 21
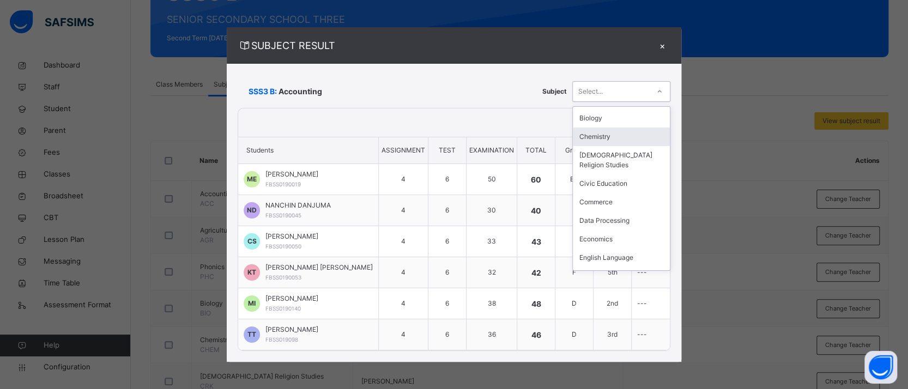
scroll to position [55, 0]
click at [627, 257] on div "English Language" at bounding box center [621, 256] width 97 height 19
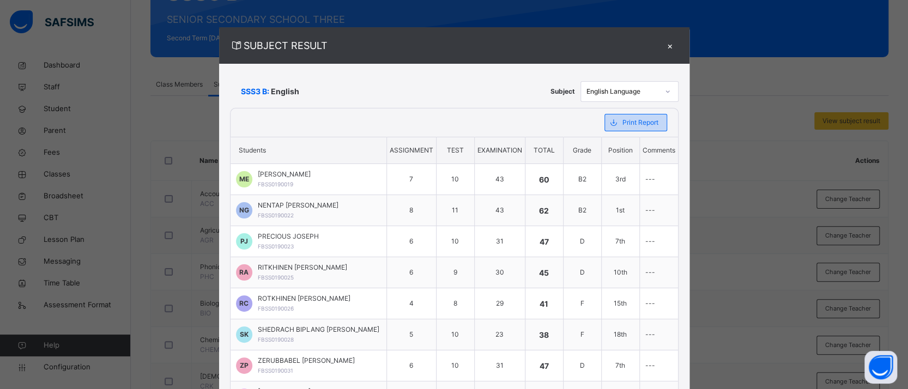
click at [624, 123] on span "Print Report" at bounding box center [641, 123] width 36 height 10
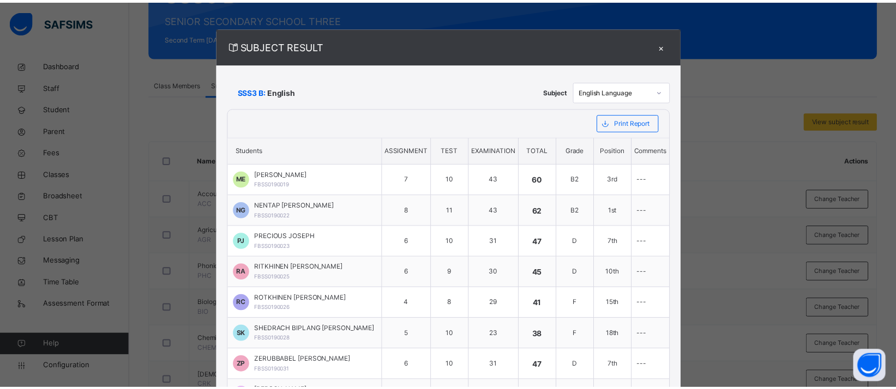
scroll to position [0, 0]
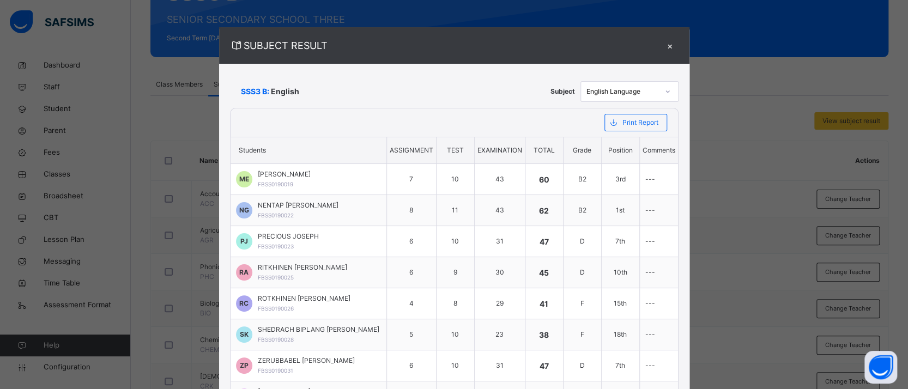
click at [663, 43] on div "×" at bounding box center [671, 45] width 16 height 15
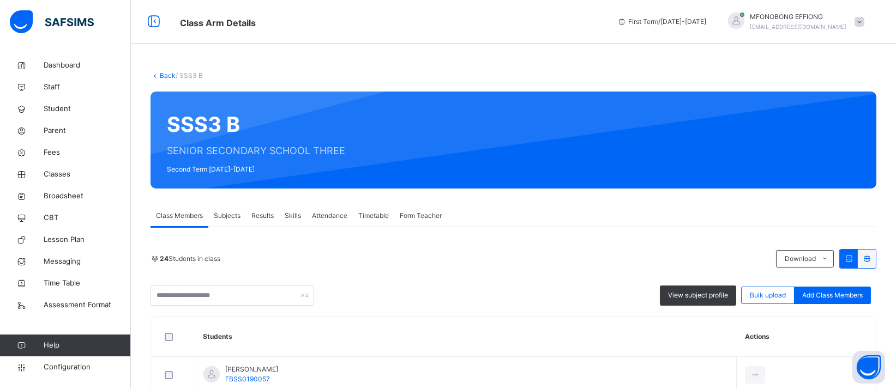
click at [167, 73] on link "Back" at bounding box center [168, 75] width 16 height 8
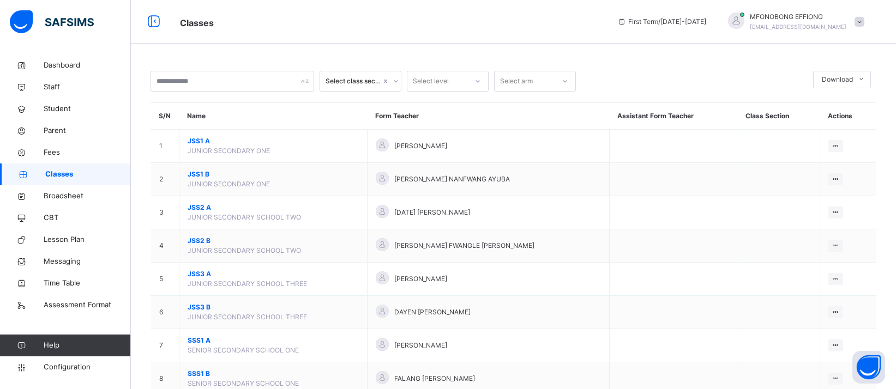
scroll to position [165, 0]
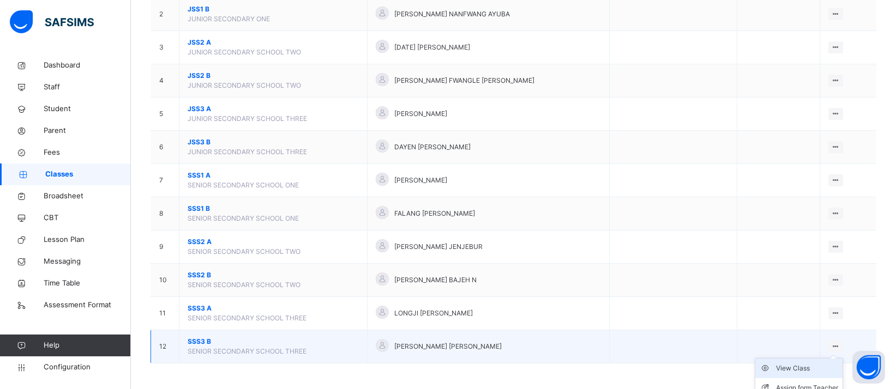
click at [808, 365] on div "View Class" at bounding box center [807, 368] width 62 height 11
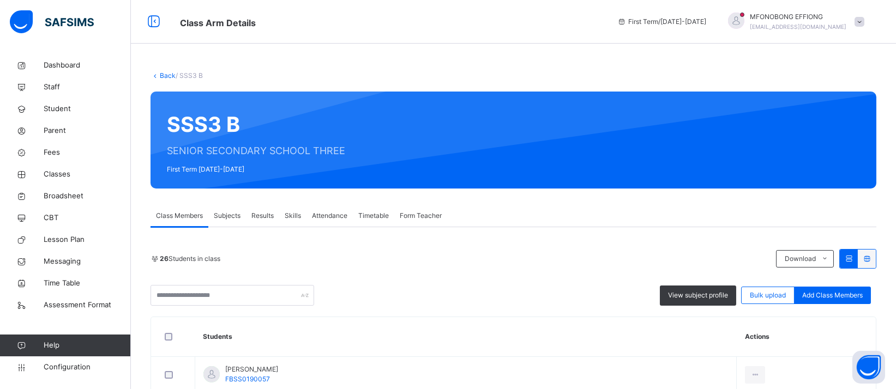
click at [226, 212] on span "Subjects" at bounding box center [227, 216] width 27 height 10
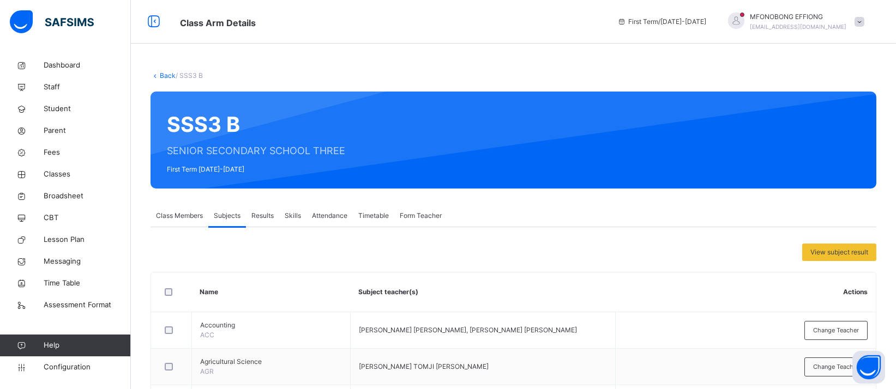
click at [843, 251] on span "View subject result" at bounding box center [839, 253] width 58 height 10
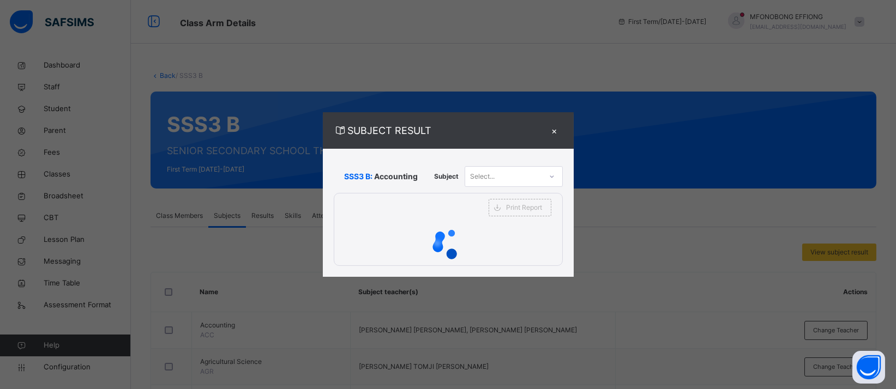
click at [555, 179] on div "SSS3 B: Accounting Subject Select... Print Report [GEOGRAPHIC_DATA], [GEOGRAPHI…" at bounding box center [448, 213] width 251 height 128
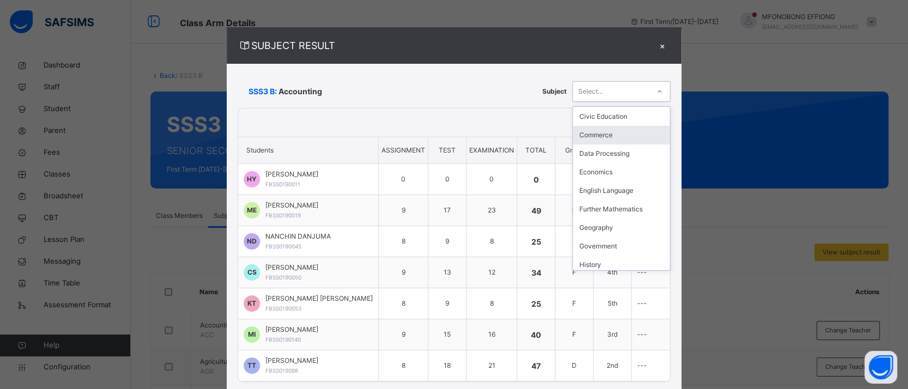
scroll to position [142, 0]
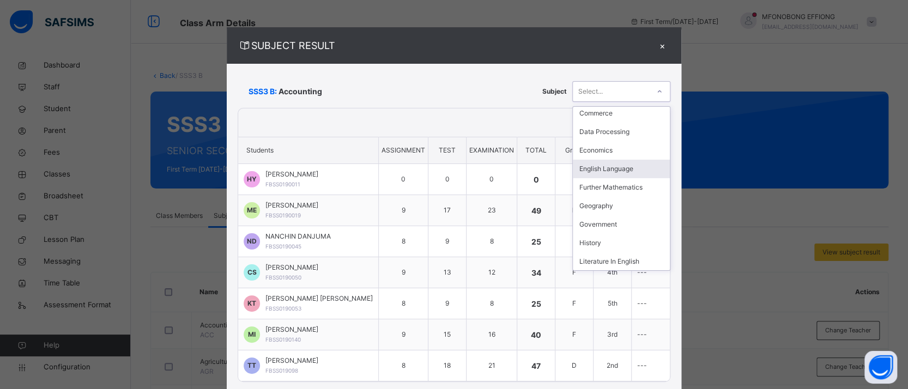
click at [619, 167] on div "English Language" at bounding box center [621, 169] width 97 height 19
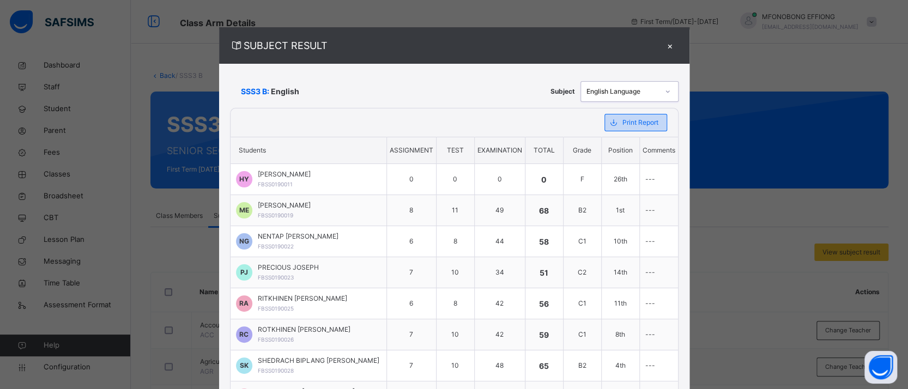
click at [634, 120] on span "Print Report" at bounding box center [641, 123] width 36 height 10
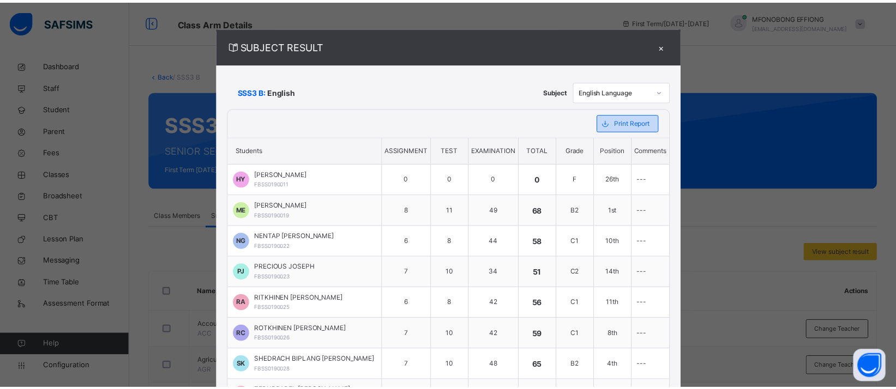
scroll to position [0, 0]
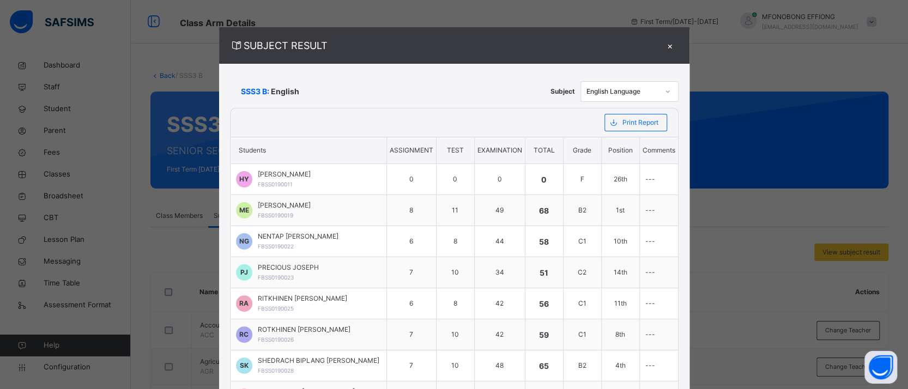
click at [663, 43] on div "×" at bounding box center [671, 45] width 16 height 15
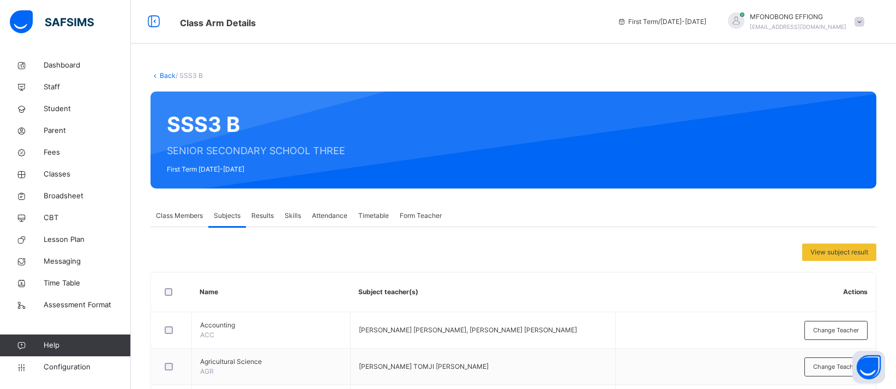
click at [164, 73] on link "Back" at bounding box center [168, 75] width 16 height 8
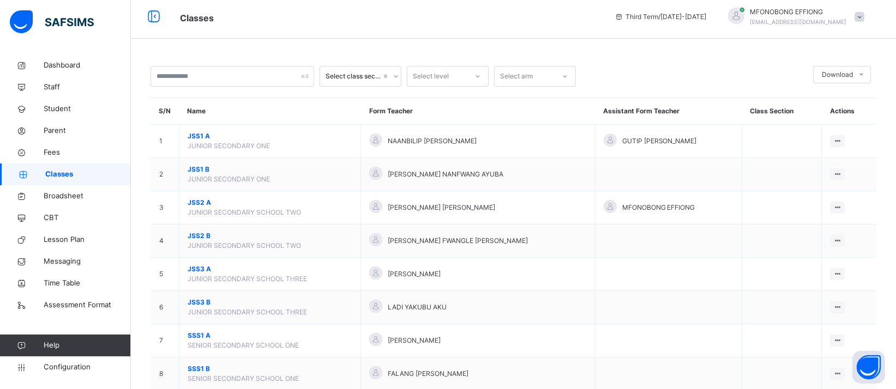
scroll to position [165, 0]
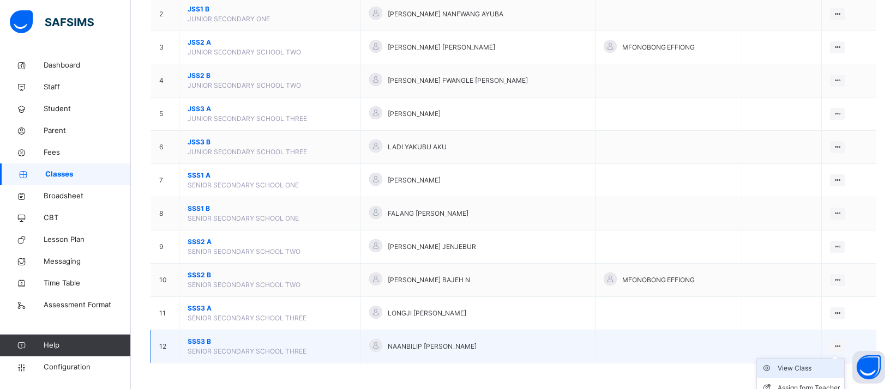
click at [815, 368] on div "View Class" at bounding box center [809, 368] width 62 height 11
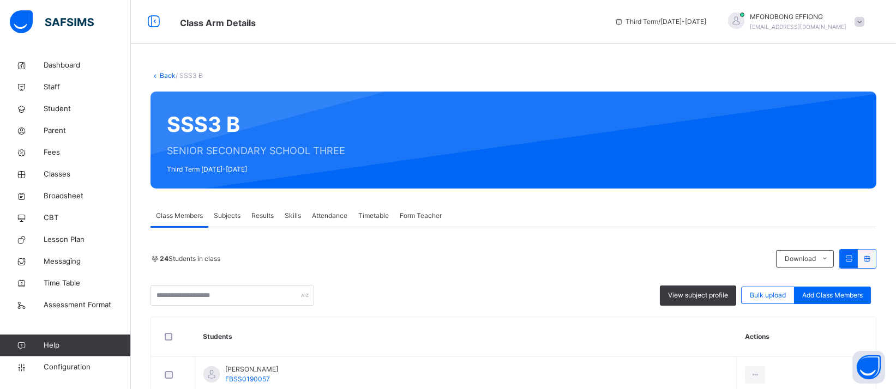
click at [223, 222] on div "Subjects" at bounding box center [227, 216] width 38 height 22
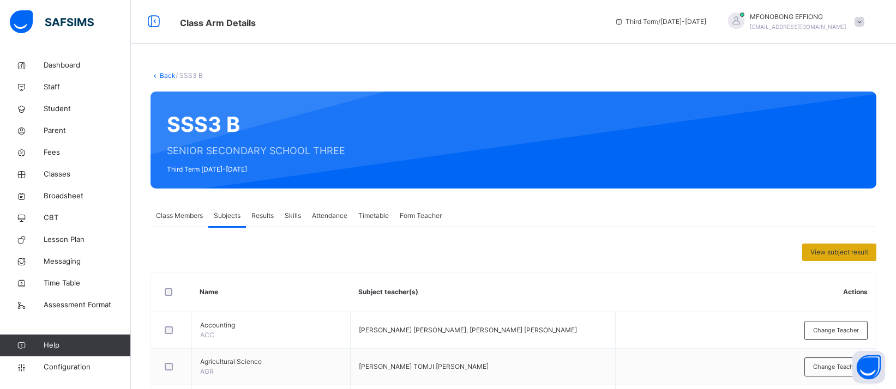
click at [834, 254] on span "View subject result" at bounding box center [839, 253] width 58 height 10
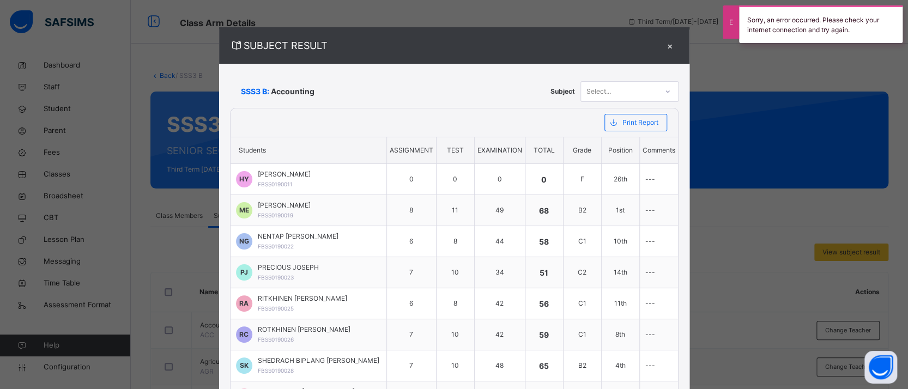
click at [659, 92] on div at bounding box center [668, 91] width 19 height 17
click at [663, 45] on div "×" at bounding box center [671, 45] width 16 height 15
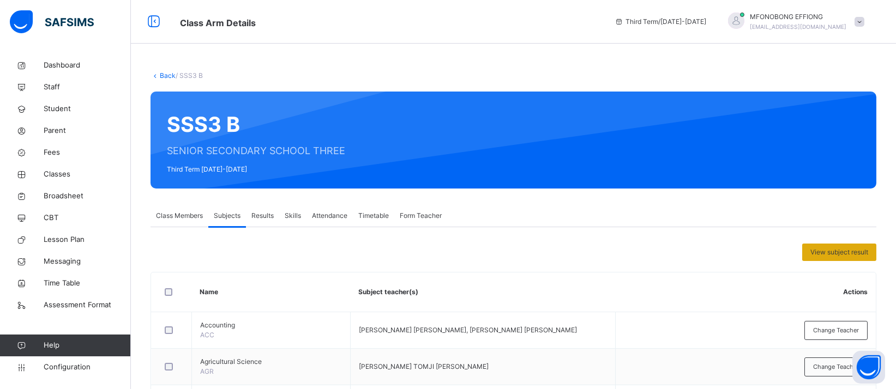
click at [848, 255] on span "View subject result" at bounding box center [839, 253] width 58 height 10
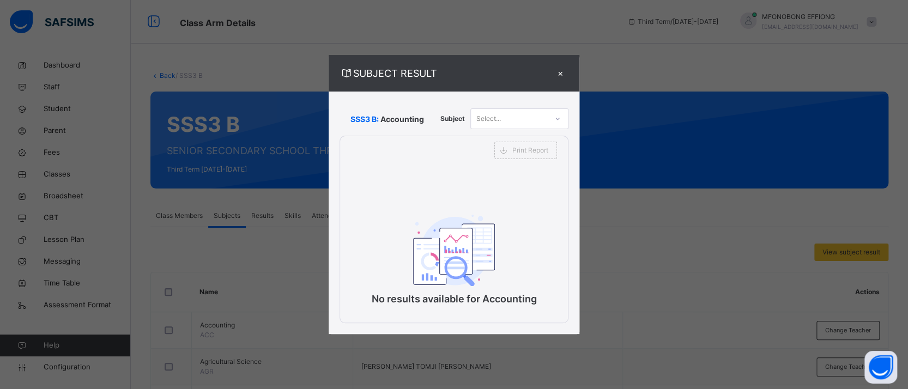
click at [551, 112] on div at bounding box center [558, 118] width 19 height 17
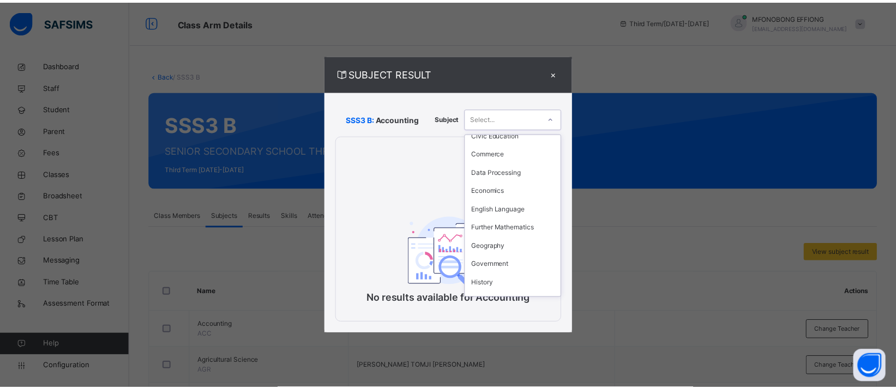
scroll to position [142, 0]
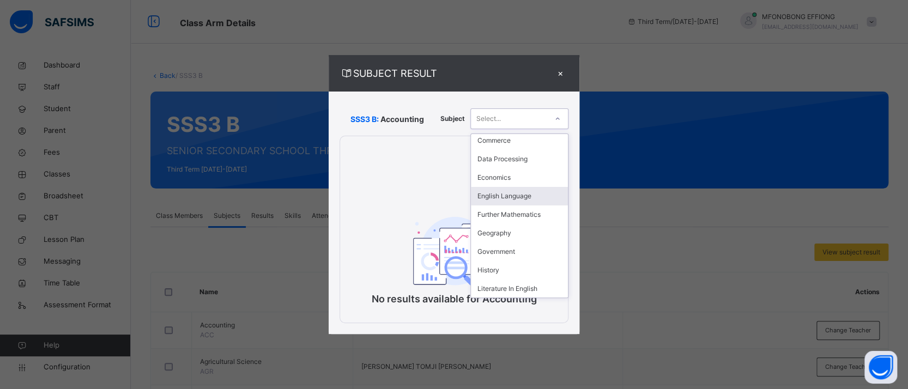
click at [520, 203] on div "English Language" at bounding box center [519, 196] width 97 height 19
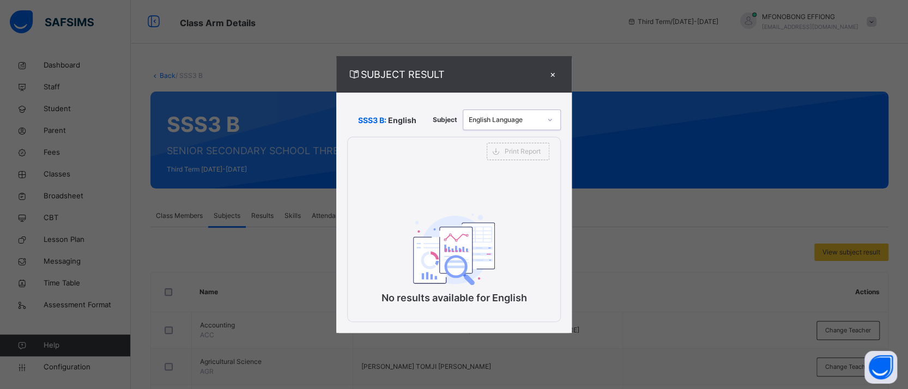
click at [555, 73] on div "×" at bounding box center [553, 74] width 16 height 15
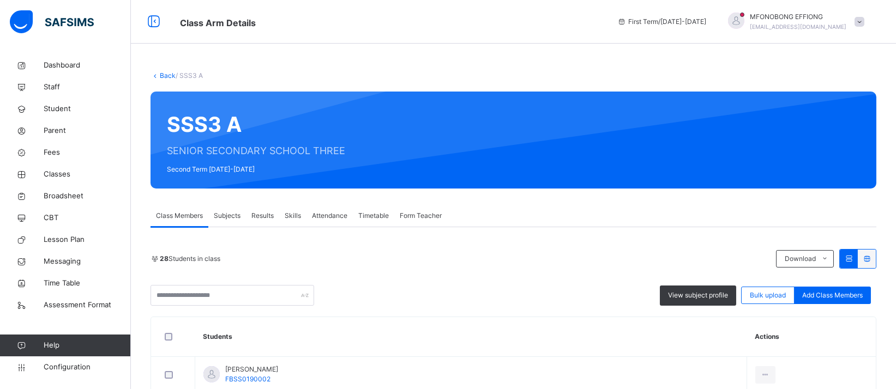
click at [225, 218] on span "Subjects" at bounding box center [227, 216] width 27 height 10
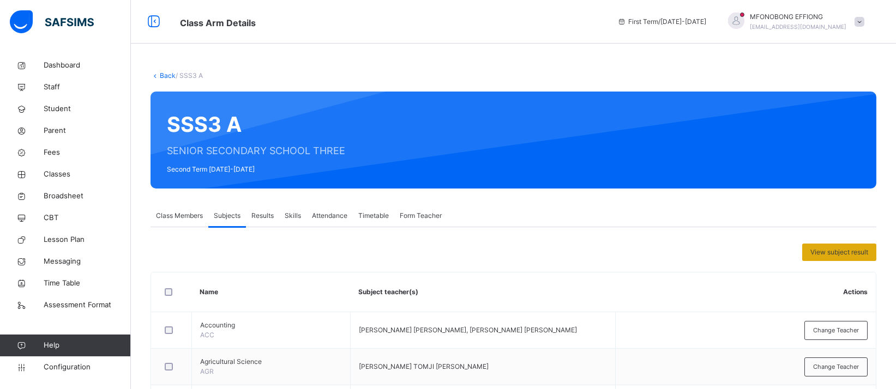
click at [853, 252] on span "View subject result" at bounding box center [839, 253] width 58 height 10
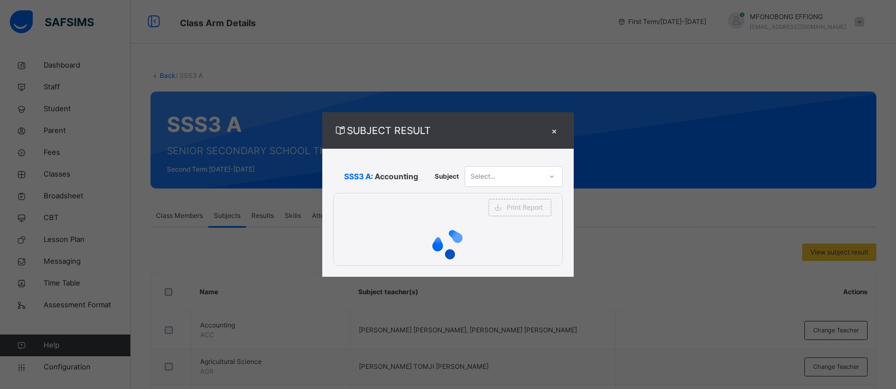
click at [552, 194] on div "Print Report" at bounding box center [520, 208] width 85 height 28
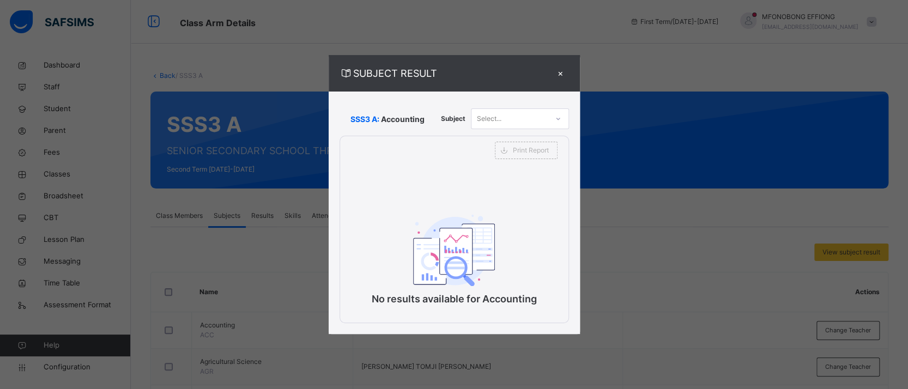
click at [555, 73] on div "×" at bounding box center [561, 73] width 16 height 15
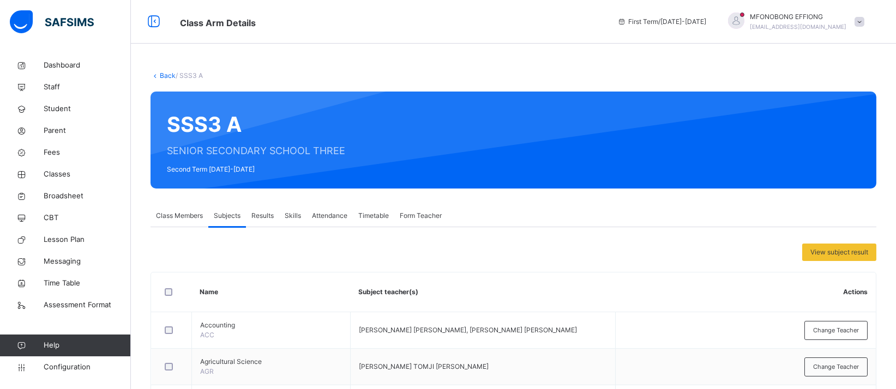
click at [163, 73] on link "Back" at bounding box center [168, 75] width 16 height 8
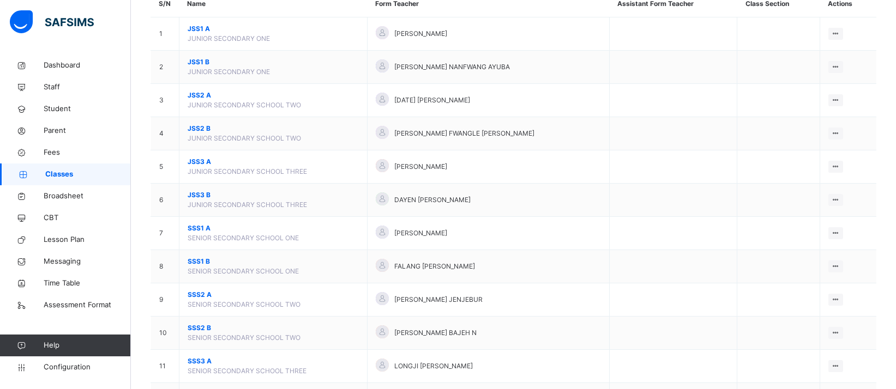
scroll to position [165, 0]
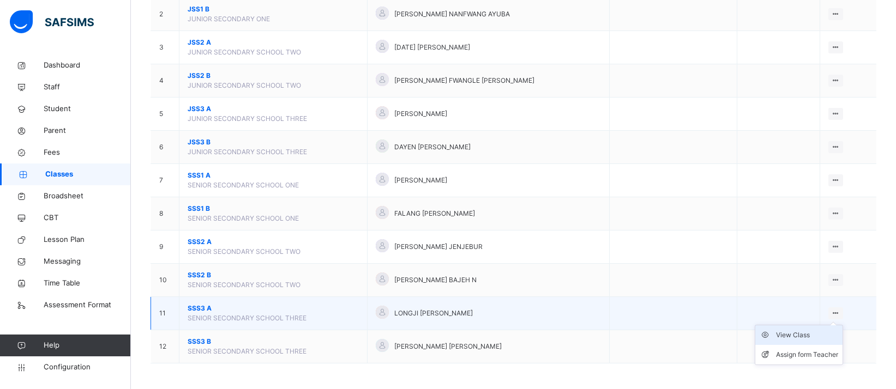
click at [821, 334] on div "View Class" at bounding box center [807, 335] width 62 height 11
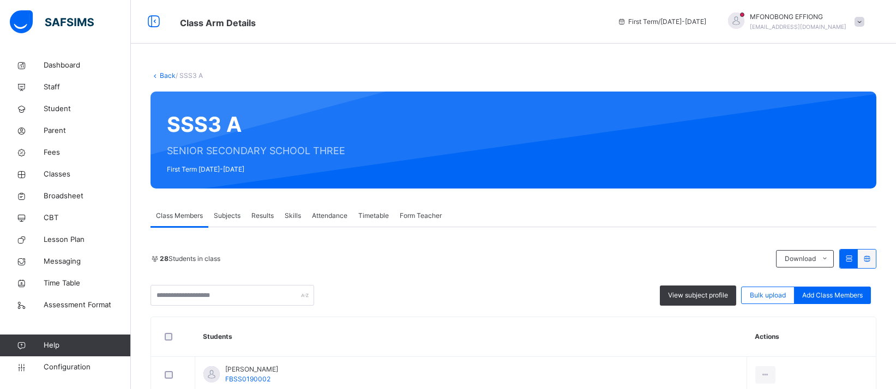
drag, startPoint x: 226, startPoint y: 214, endPoint x: 277, endPoint y: 208, distance: 51.1
click at [226, 213] on span "Subjects" at bounding box center [227, 216] width 27 height 10
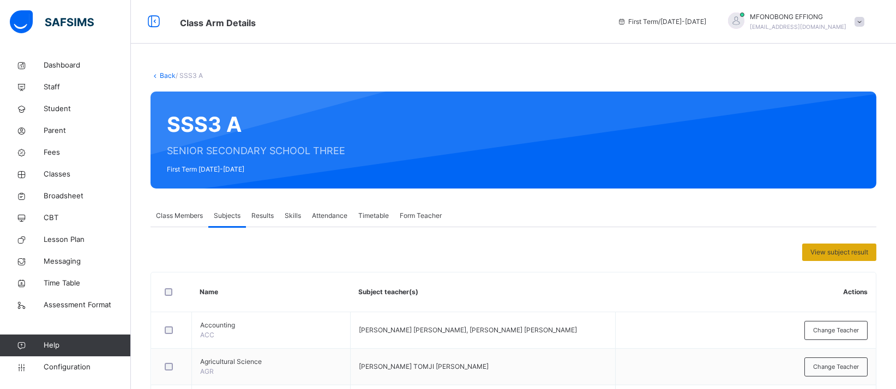
click at [852, 257] on span "View subject result" at bounding box center [839, 253] width 58 height 10
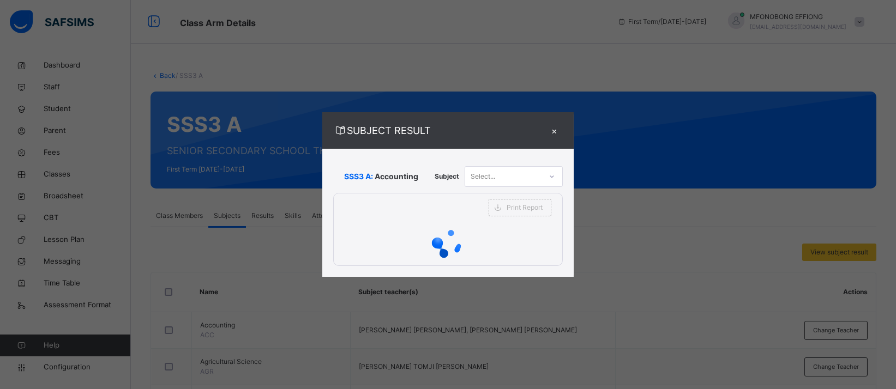
click at [551, 173] on icon at bounding box center [552, 176] width 7 height 11
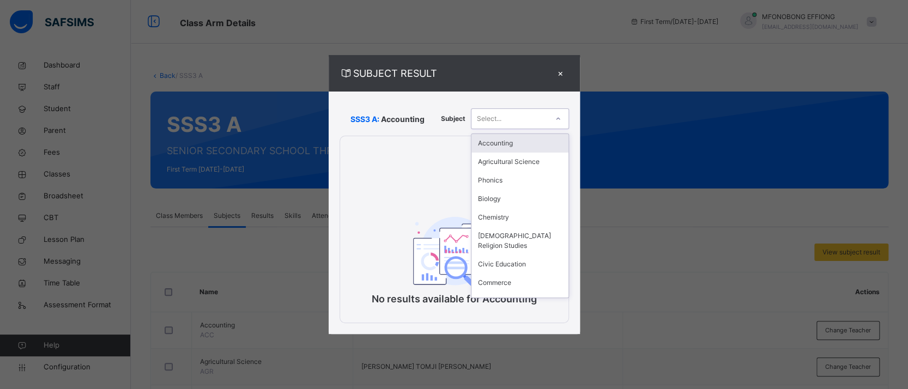
scroll to position [142, 0]
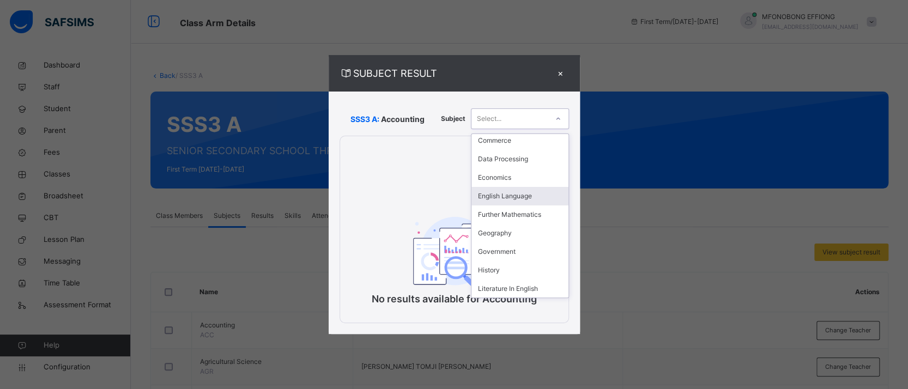
click at [515, 195] on div "English Language" at bounding box center [520, 196] width 97 height 19
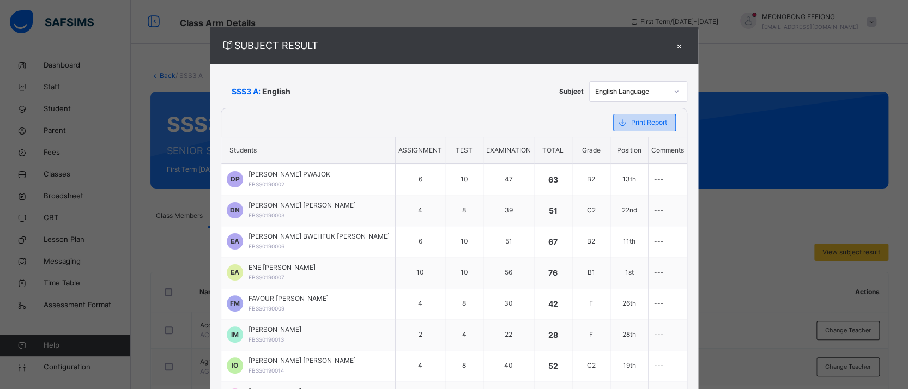
click at [635, 127] on span "Print Report" at bounding box center [649, 123] width 36 height 10
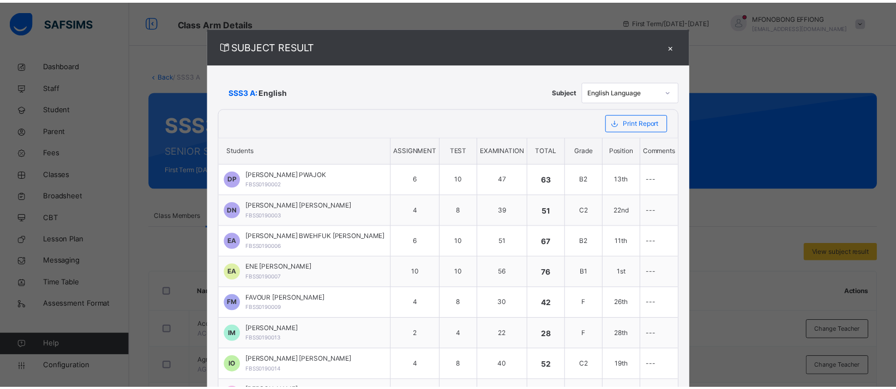
scroll to position [0, 0]
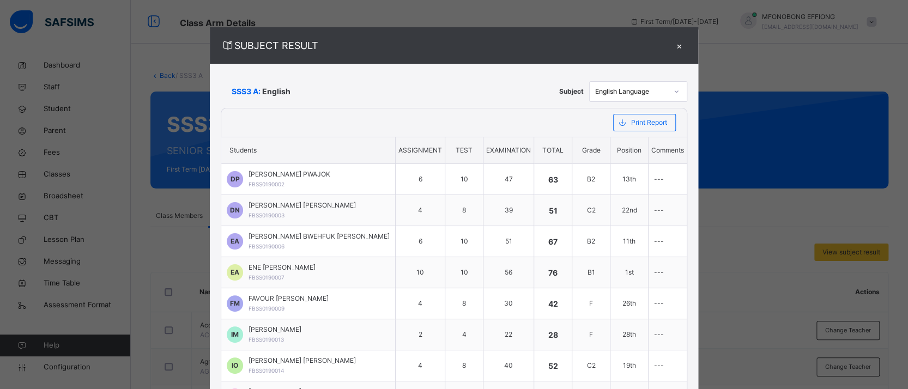
click at [671, 44] on div "×" at bounding box center [679, 45] width 16 height 15
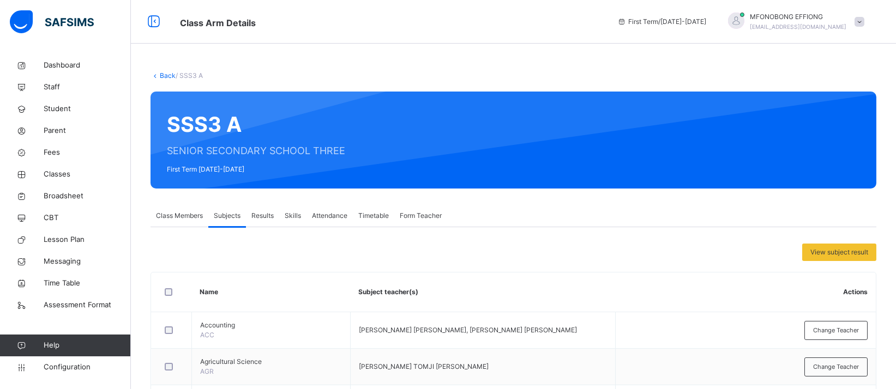
click at [163, 72] on link "Back" at bounding box center [168, 75] width 16 height 8
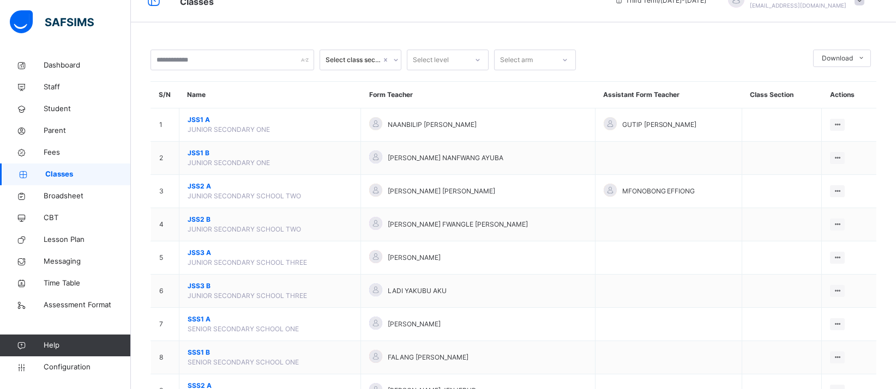
scroll to position [165, 0]
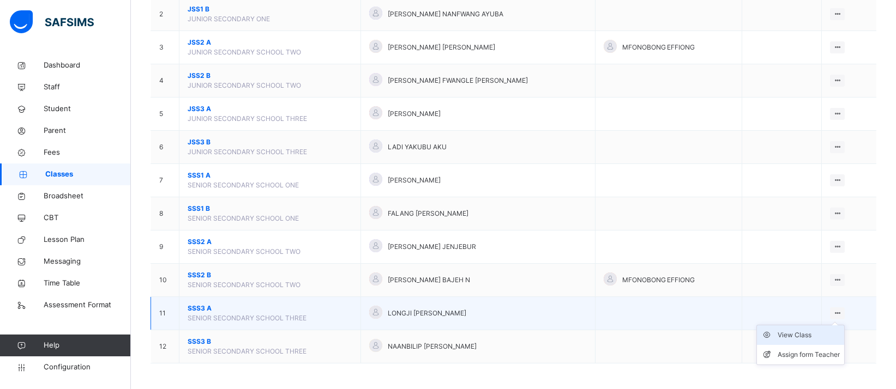
click at [800, 333] on div "View Class" at bounding box center [809, 335] width 62 height 11
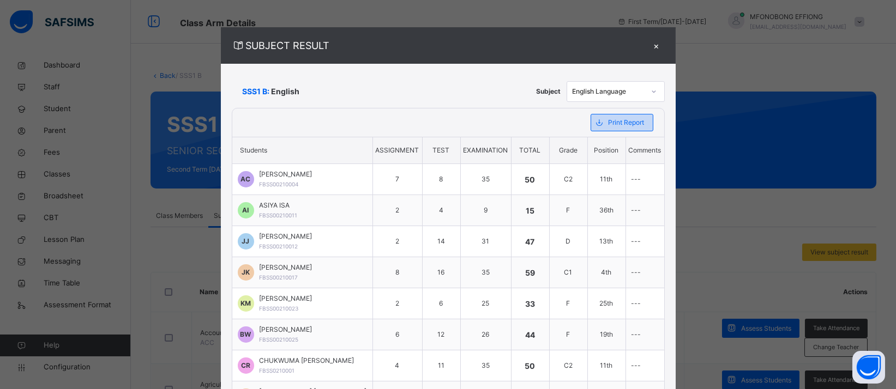
click at [638, 122] on span "Print Report" at bounding box center [627, 123] width 36 height 10
click at [628, 124] on span "Print Report" at bounding box center [627, 123] width 36 height 10
click at [623, 124] on span "Print Report" at bounding box center [627, 123] width 36 height 10
click at [616, 119] on span "Print Report" at bounding box center [627, 123] width 36 height 10
click at [658, 47] on div "×" at bounding box center [656, 45] width 16 height 15
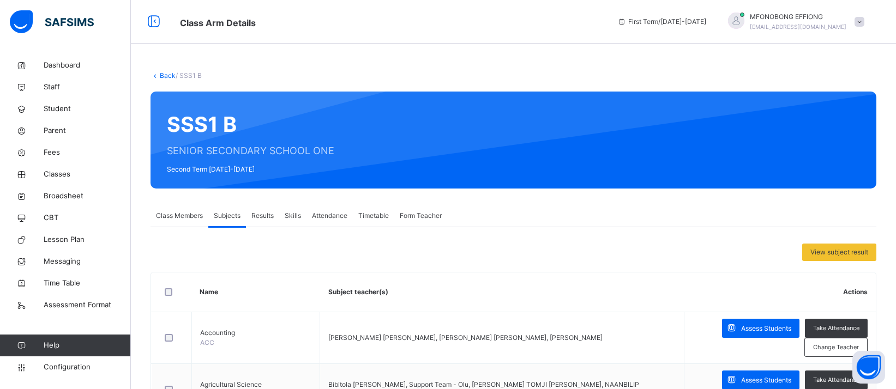
click at [169, 76] on link "Back" at bounding box center [168, 75] width 16 height 8
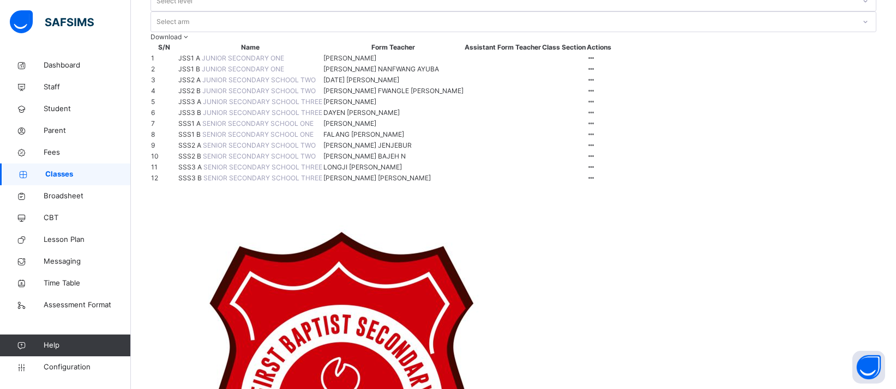
scroll to position [165, 0]
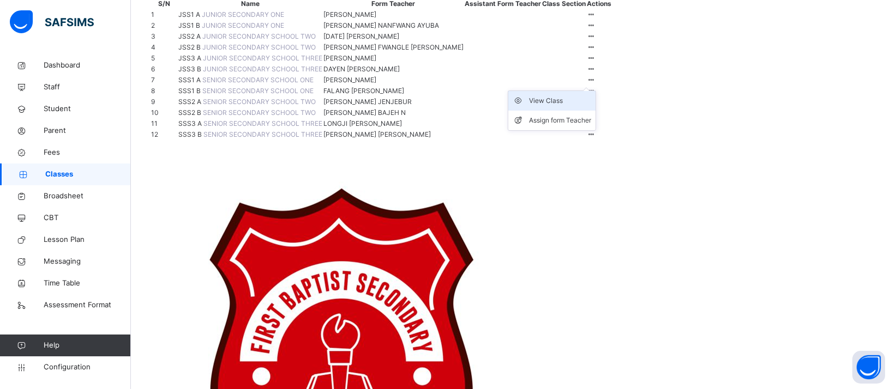
click at [591, 106] on div "View Class" at bounding box center [560, 100] width 62 height 11
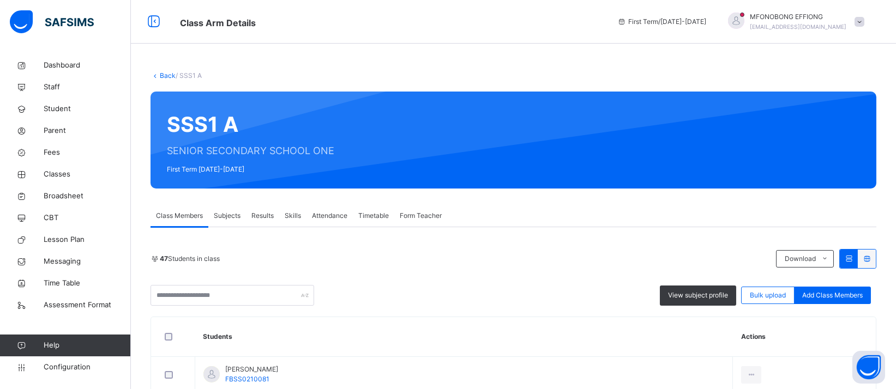
click at [228, 213] on span "Subjects" at bounding box center [227, 216] width 27 height 10
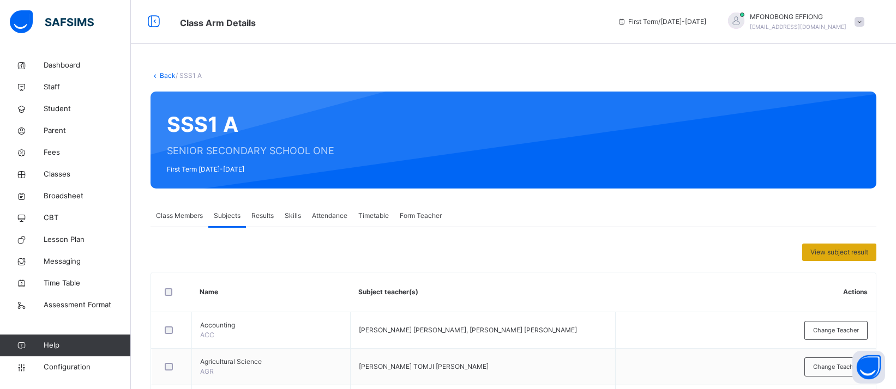
click at [821, 250] on div "View subject result" at bounding box center [839, 252] width 74 height 17
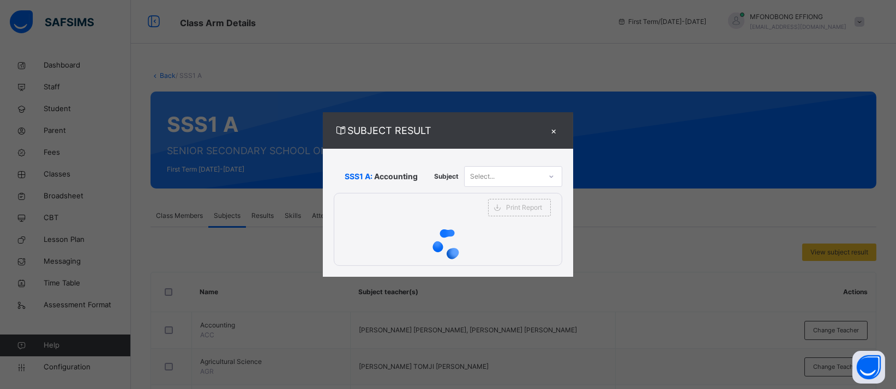
click at [549, 178] on icon at bounding box center [551, 176] width 7 height 11
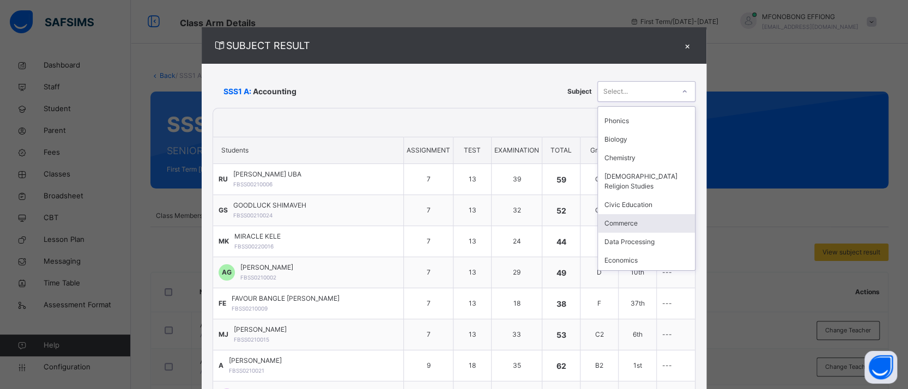
scroll to position [65, 0]
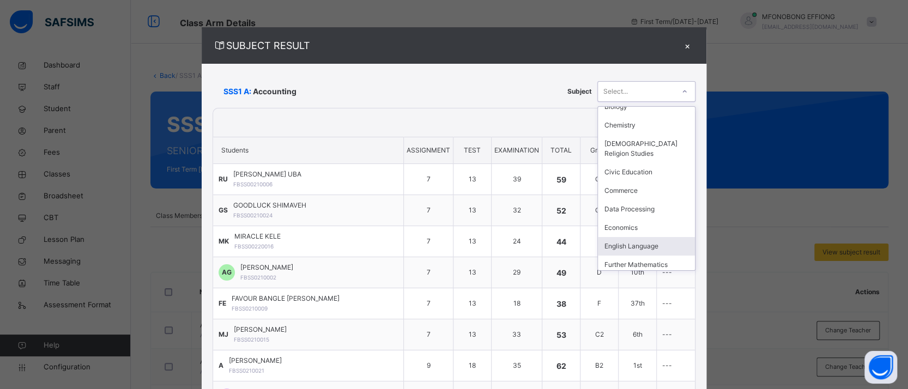
click at [605, 246] on div "English Language" at bounding box center [646, 246] width 97 height 19
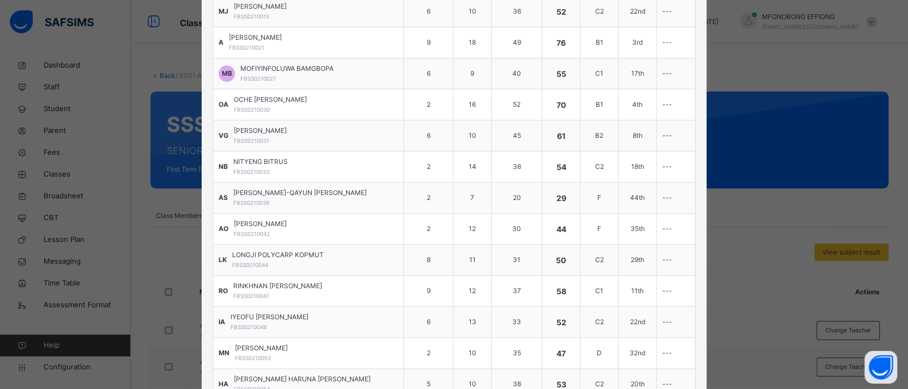
scroll to position [0, 0]
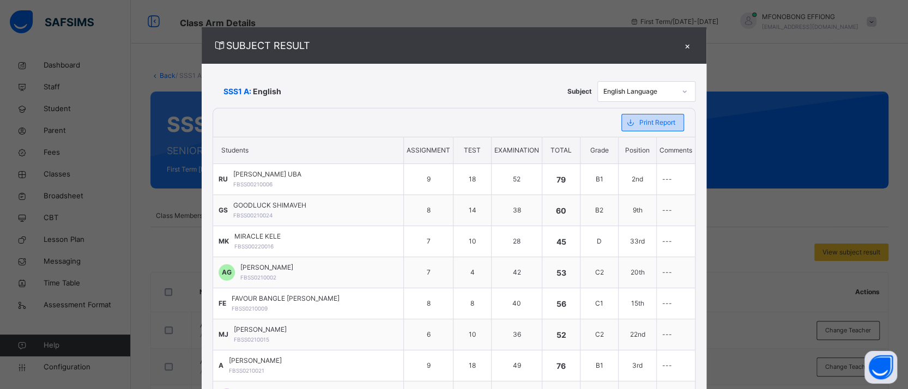
click at [640, 123] on span "Print Report" at bounding box center [658, 123] width 36 height 10
click at [679, 42] on div "×" at bounding box center [687, 45] width 16 height 15
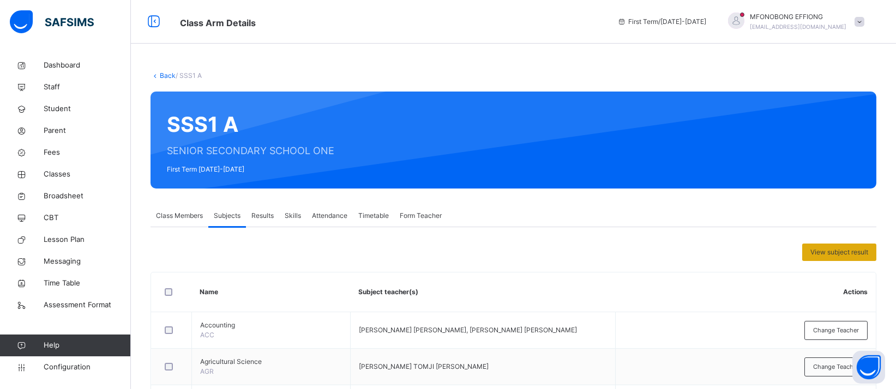
click at [848, 251] on span "View subject result" at bounding box center [839, 253] width 58 height 10
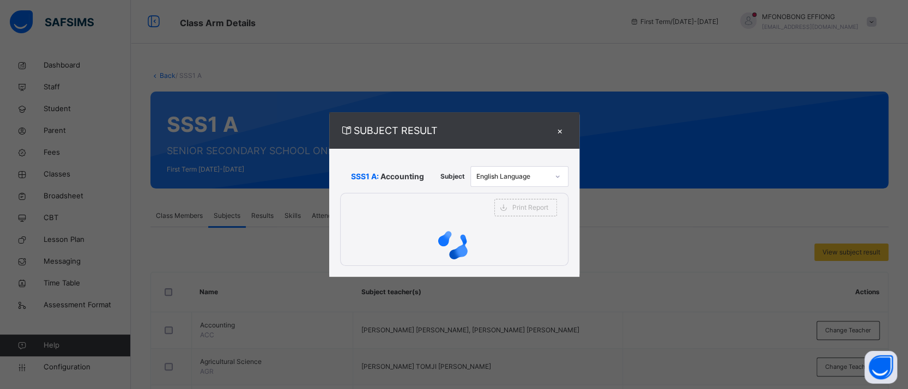
click at [562, 133] on div "×" at bounding box center [560, 130] width 16 height 15
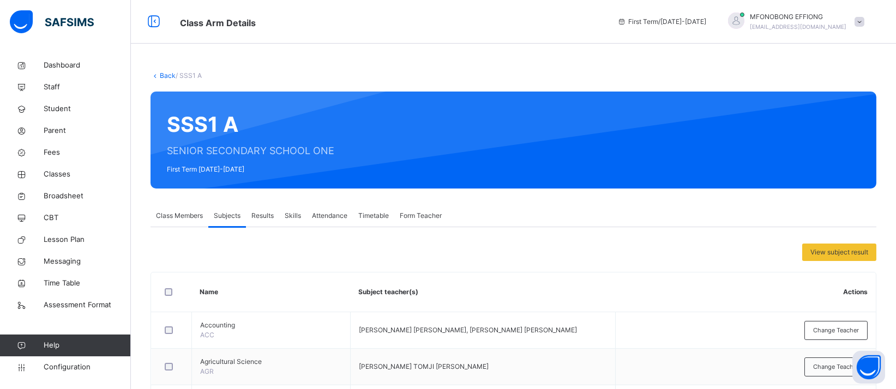
click at [164, 75] on link "Back" at bounding box center [168, 75] width 16 height 8
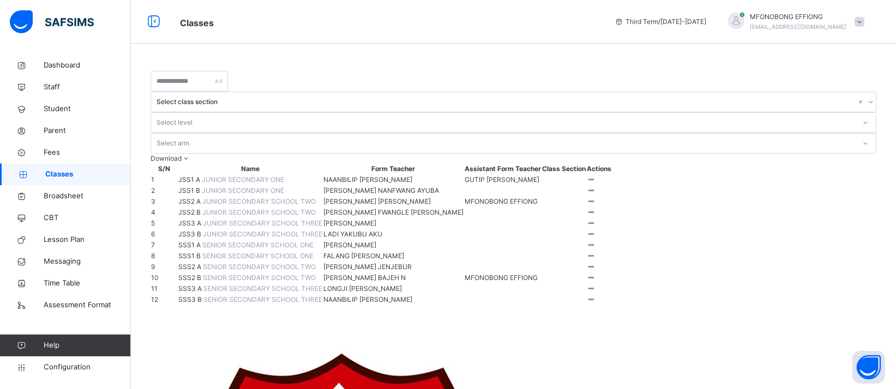
scroll to position [165, 0]
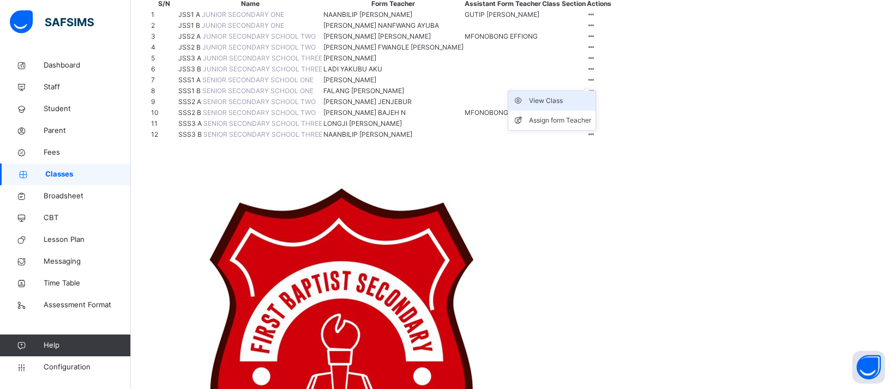
click at [591, 106] on div "View Class" at bounding box center [560, 100] width 62 height 11
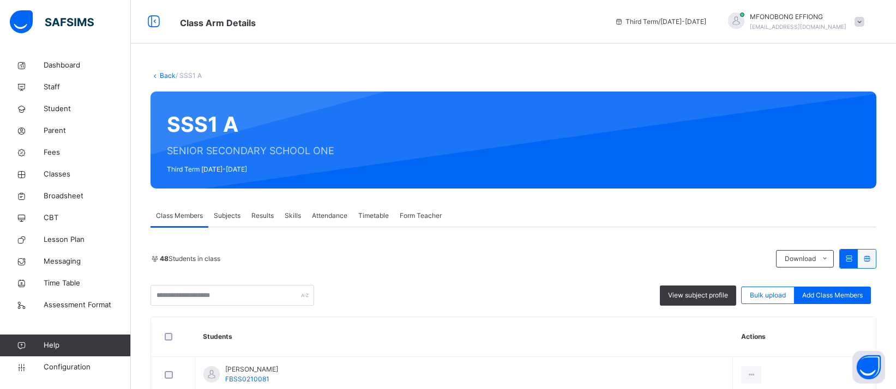
click at [222, 214] on span "Subjects" at bounding box center [227, 216] width 27 height 10
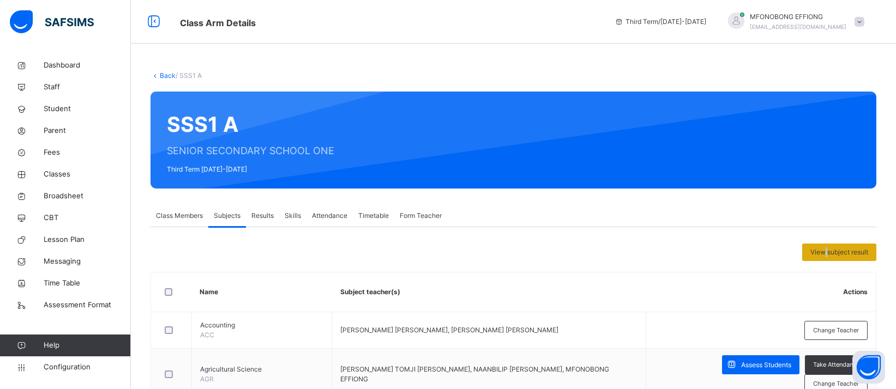
click at [838, 244] on div "View subject result" at bounding box center [839, 252] width 74 height 17
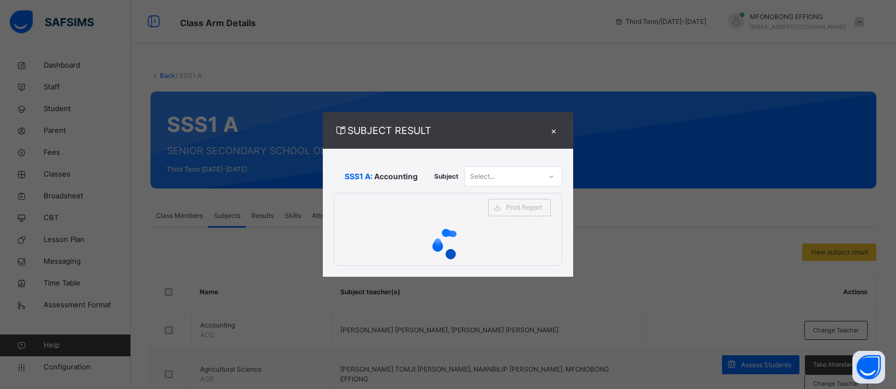
click at [526, 173] on div "Select..." at bounding box center [513, 176] width 98 height 21
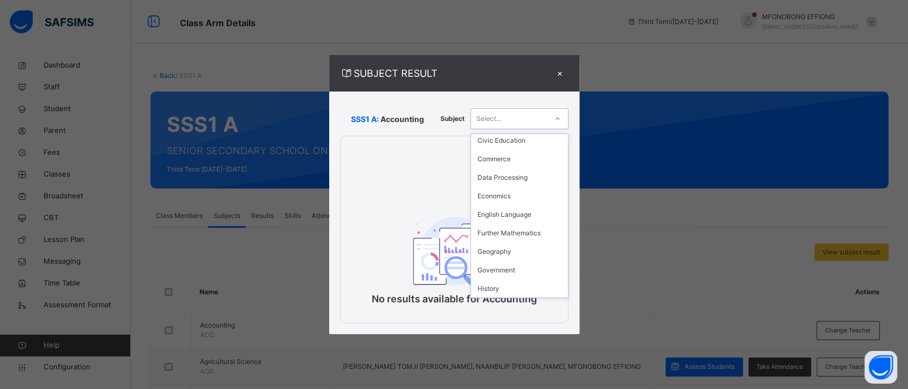
scroll to position [150, 0]
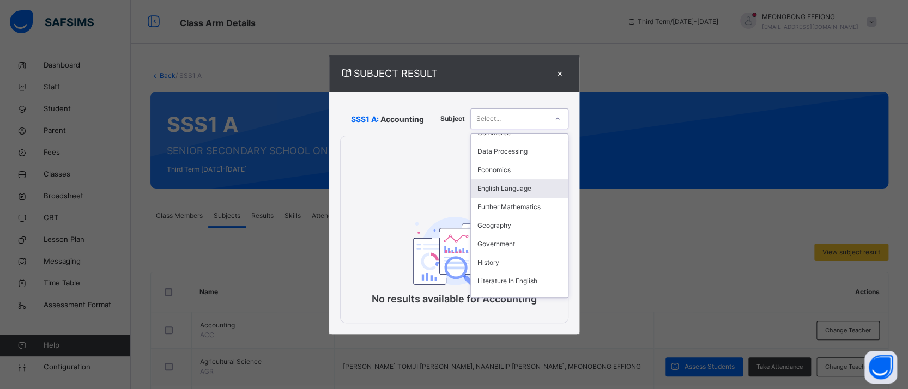
click at [529, 188] on div "English Language" at bounding box center [519, 188] width 97 height 19
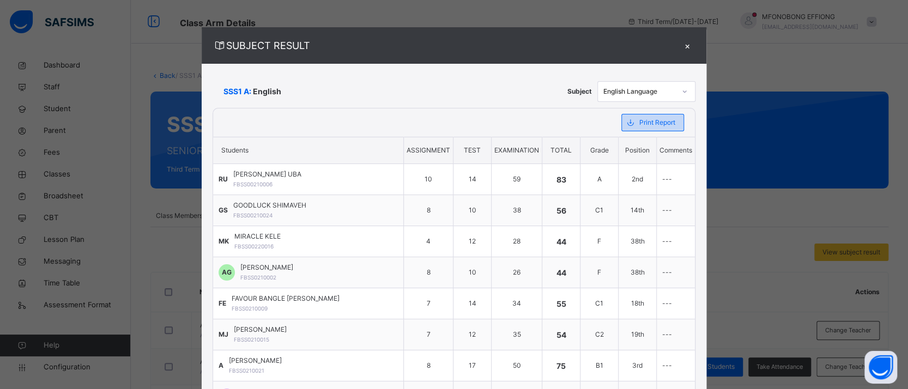
click at [643, 119] on span "Print Report" at bounding box center [658, 123] width 36 height 10
click at [640, 121] on span "Print Report" at bounding box center [658, 123] width 36 height 10
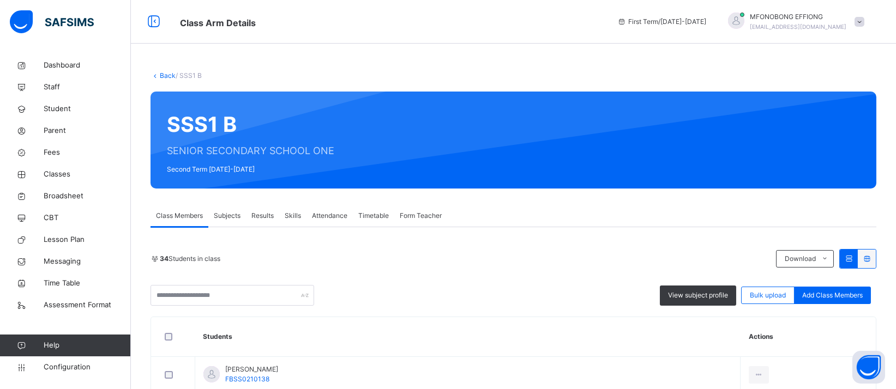
click at [233, 219] on span "Subjects" at bounding box center [227, 216] width 27 height 10
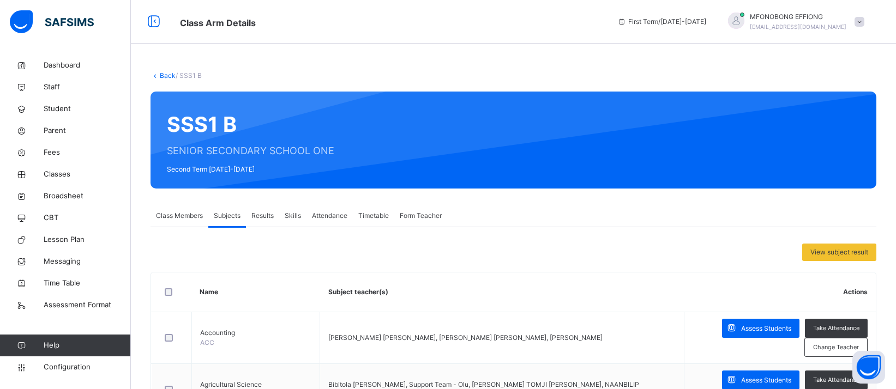
click at [163, 76] on link "Back" at bounding box center [168, 75] width 16 height 8
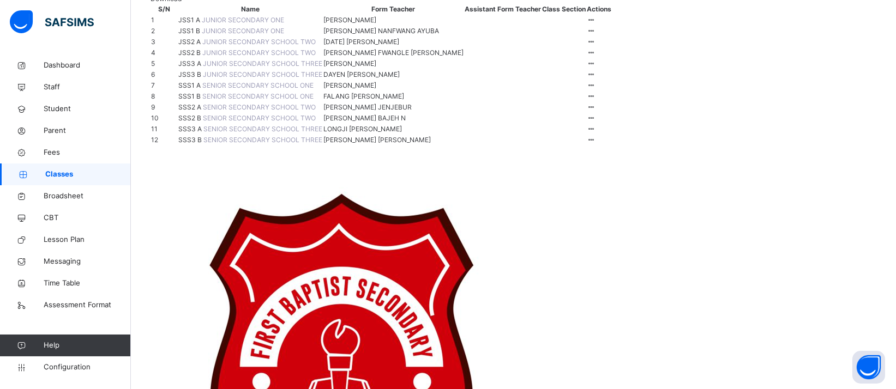
scroll to position [165, 0]
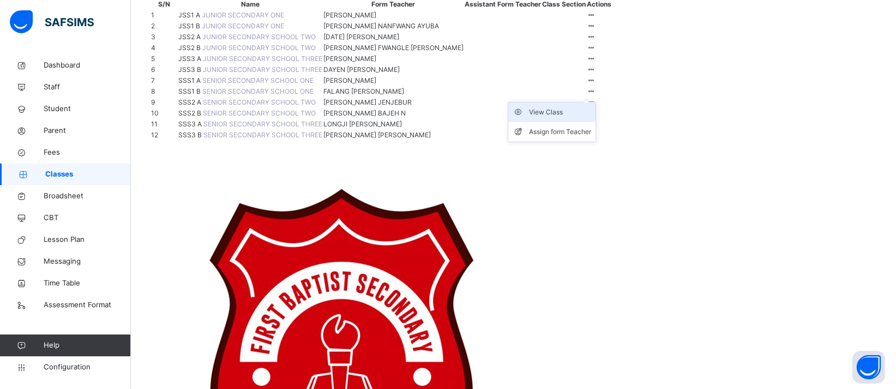
click at [591, 118] on div "View Class" at bounding box center [560, 112] width 62 height 11
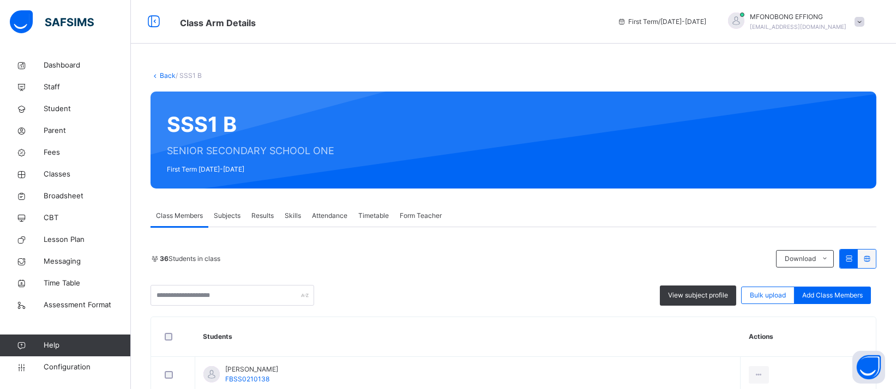
click at [230, 214] on span "Subjects" at bounding box center [227, 216] width 27 height 10
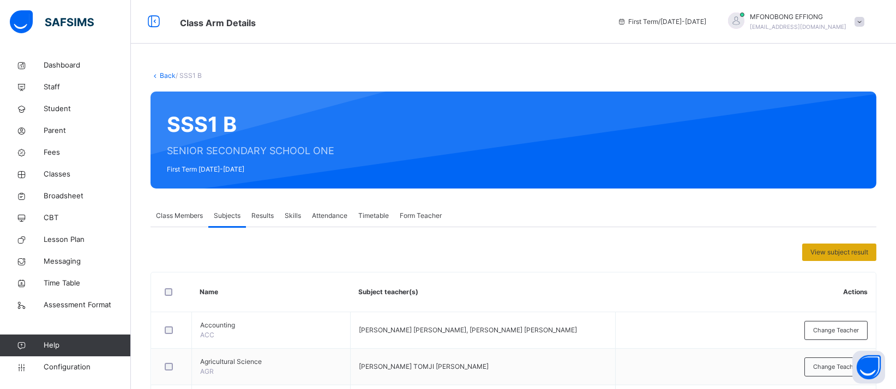
click at [868, 255] on span "View subject result" at bounding box center [839, 253] width 58 height 10
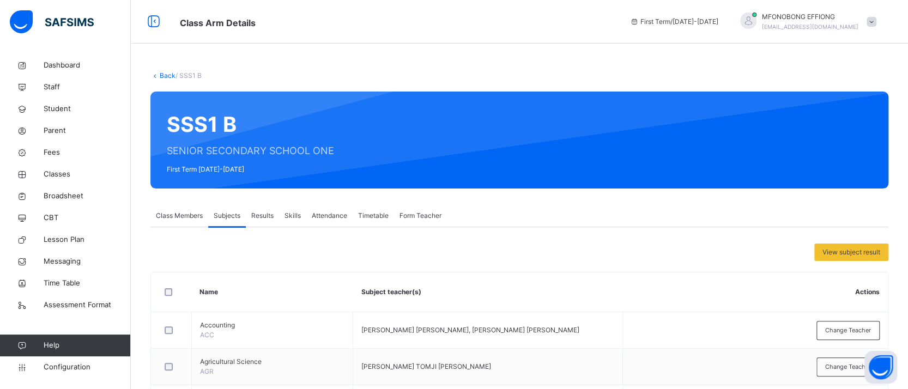
scroll to position [142, 0]
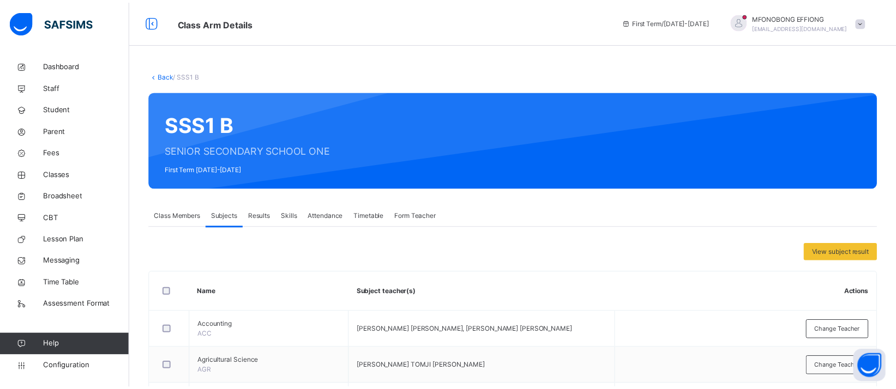
scroll to position [0, 0]
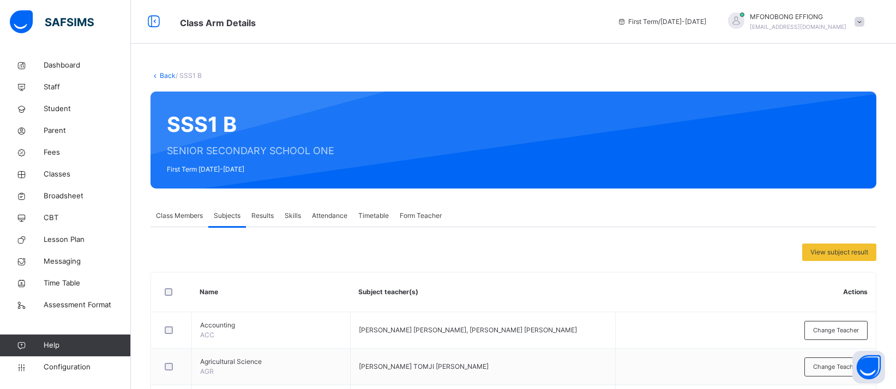
click at [160, 74] on link "Back" at bounding box center [168, 75] width 16 height 8
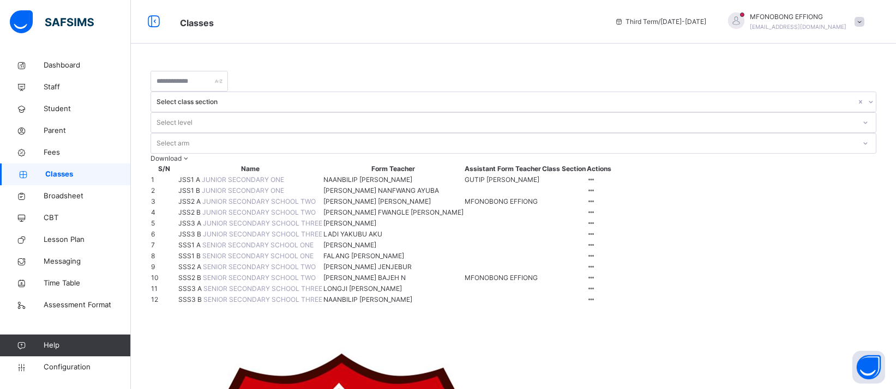
scroll to position [165, 0]
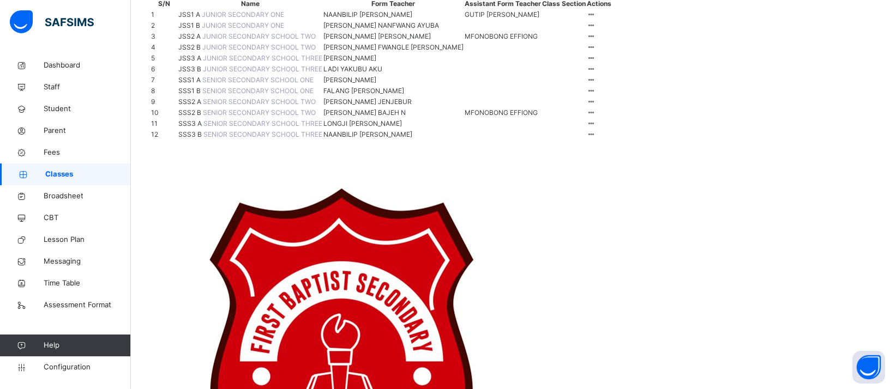
drag, startPoint x: 817, startPoint y: 231, endPoint x: 707, endPoint y: 2, distance: 254.9
click at [0, 0] on div "View Class" at bounding box center [0, 0] width 0 height 0
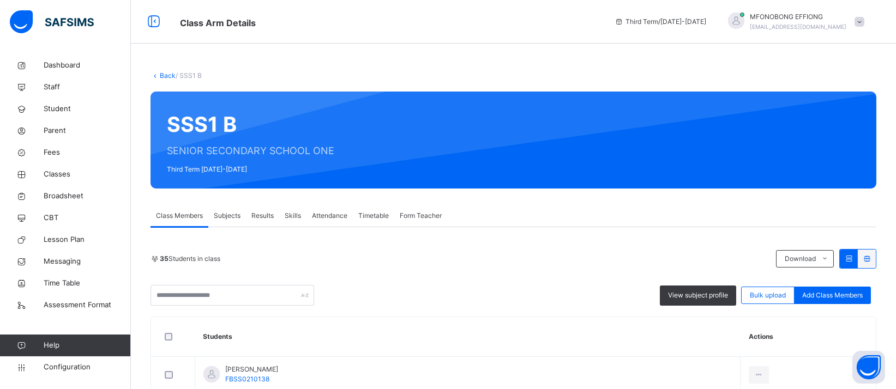
click at [228, 217] on span "Subjects" at bounding box center [227, 216] width 27 height 10
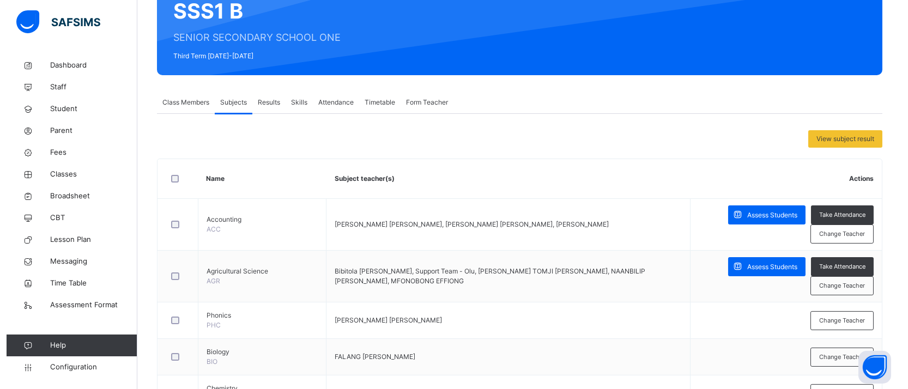
scroll to position [117, 0]
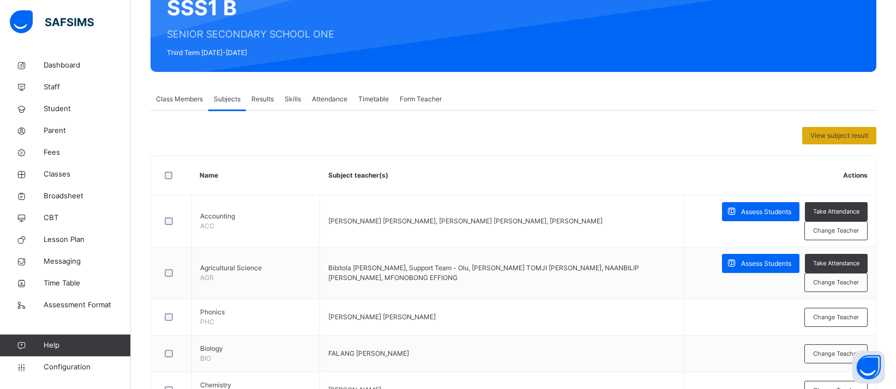
click at [833, 134] on span "View subject result" at bounding box center [839, 136] width 58 height 10
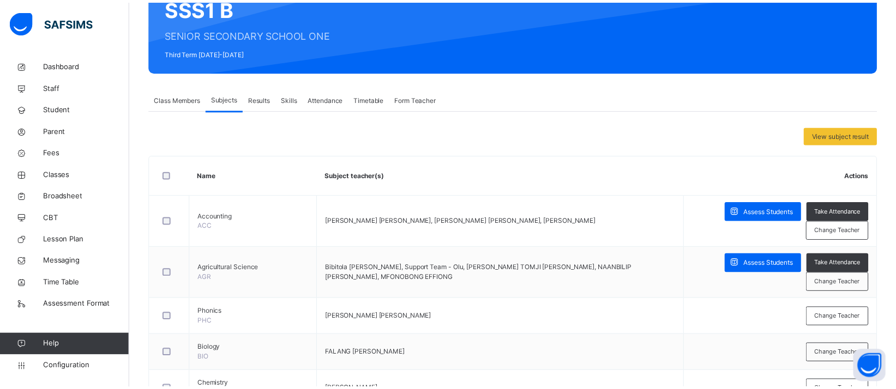
scroll to position [0, 0]
